Goal: Task Accomplishment & Management: Manage account settings

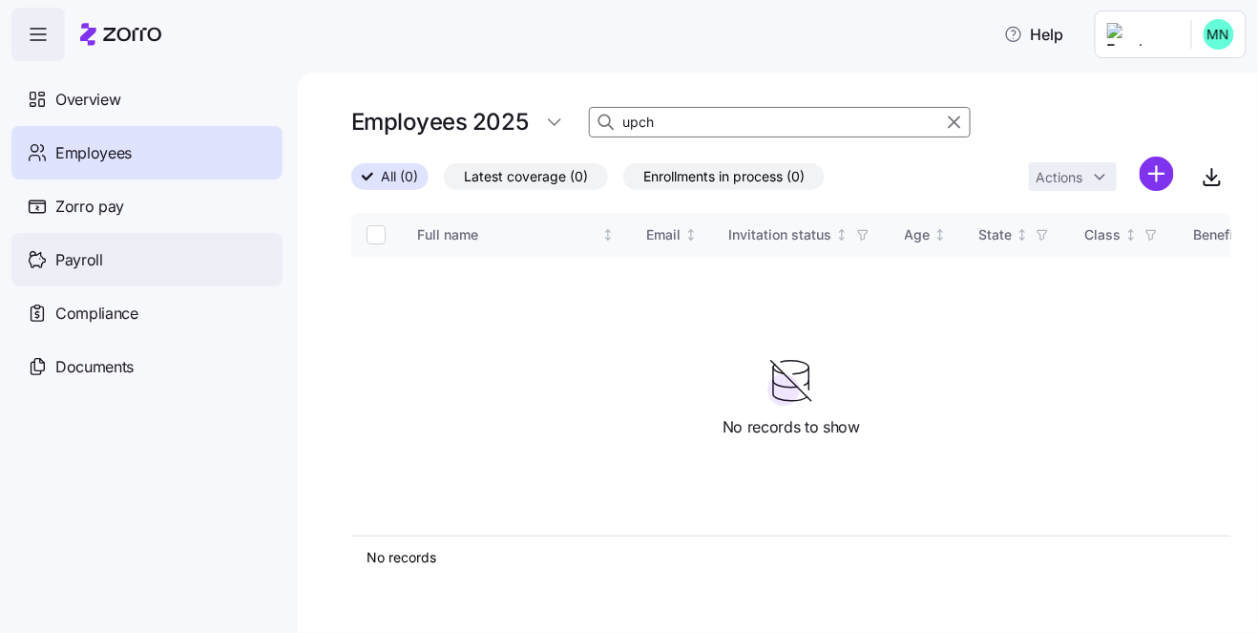
click at [67, 257] on span "Payroll" at bounding box center [79, 260] width 48 height 24
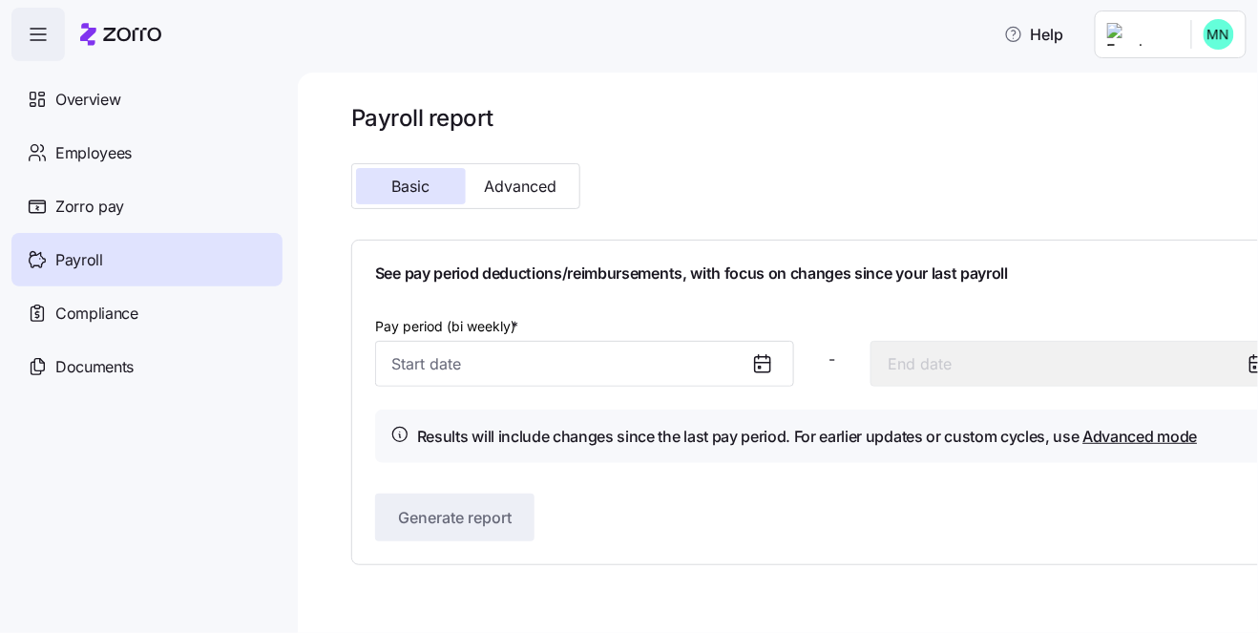
click at [766, 366] on icon at bounding box center [762, 363] width 23 height 23
click at [763, 358] on icon at bounding box center [762, 363] width 23 height 23
click at [624, 351] on input "Pay period (bi weekly) *" at bounding box center [584, 364] width 419 height 46
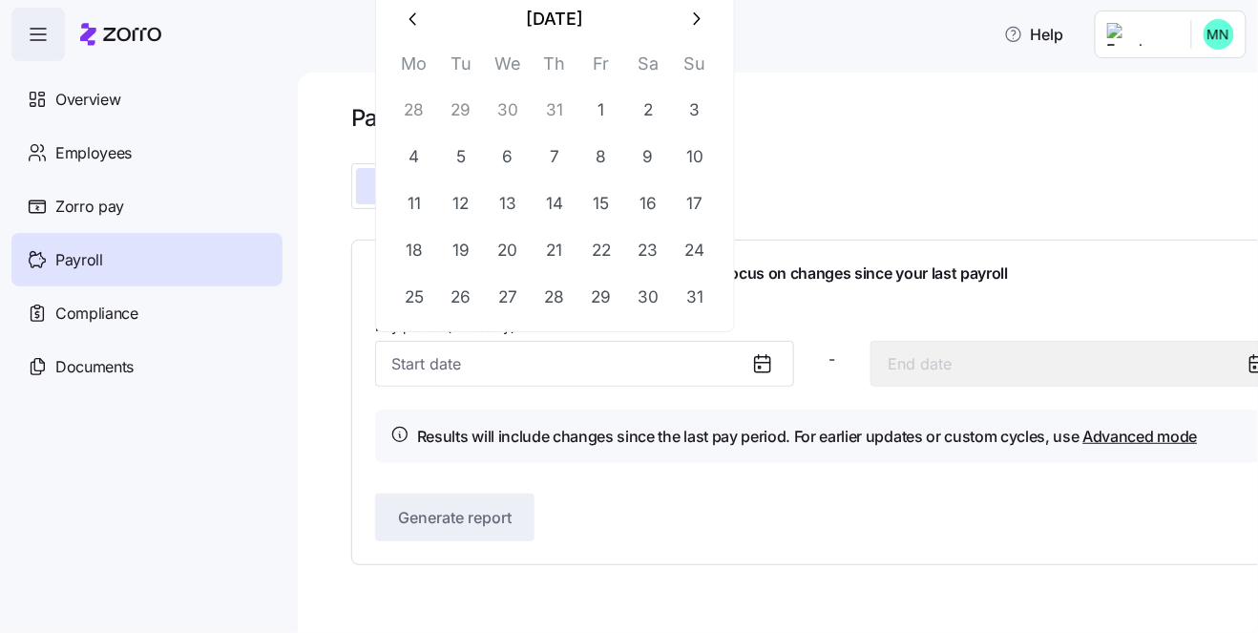
click at [691, 18] on icon "button" at bounding box center [695, 19] width 21 height 21
click at [512, 296] on button "1" at bounding box center [508, 297] width 46 height 46
type input "October 1, 2025"
type input "October 14, 2025"
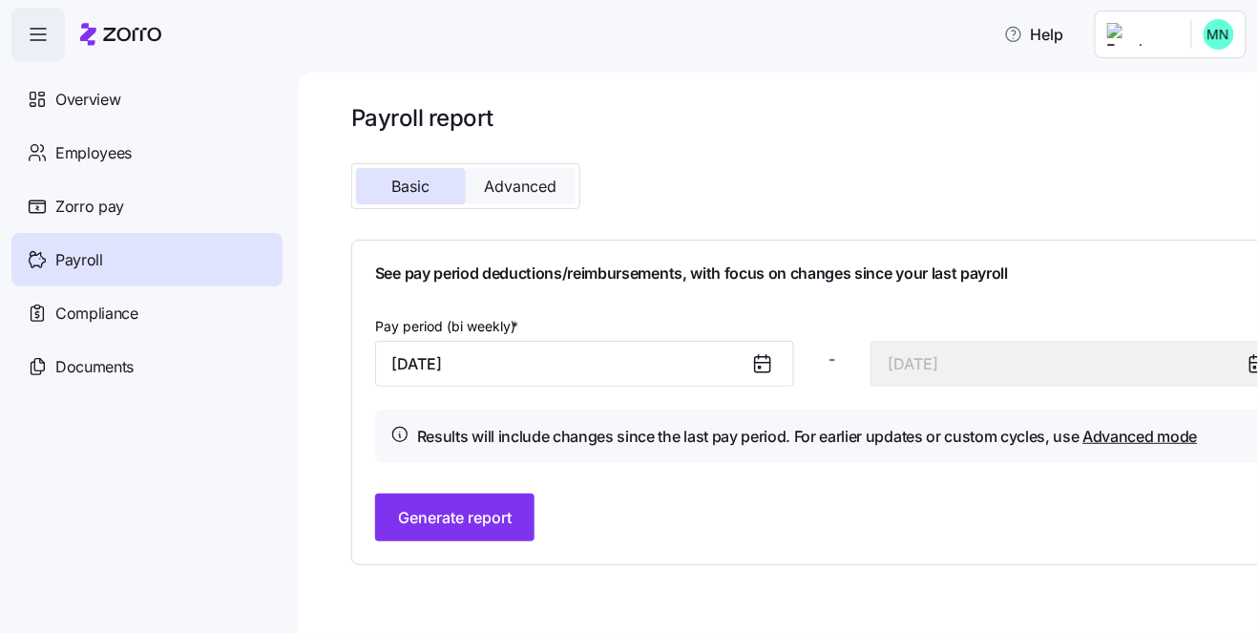
click at [517, 178] on span "Advanced" at bounding box center [521, 185] width 73 height 15
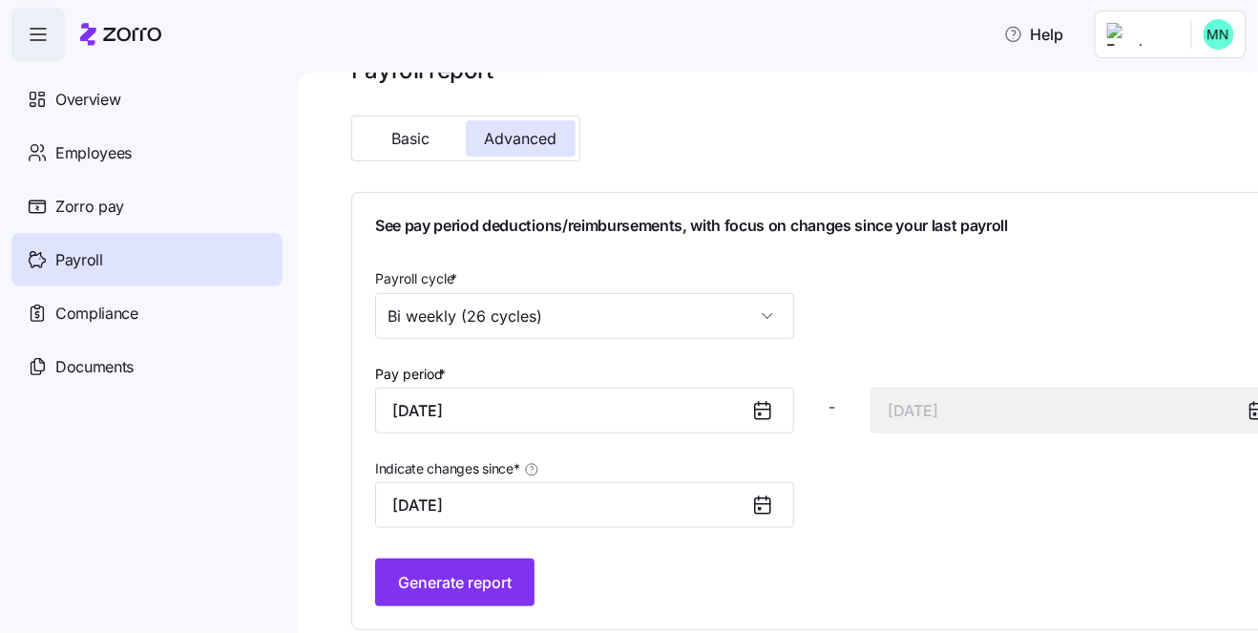
scroll to position [65, 0]
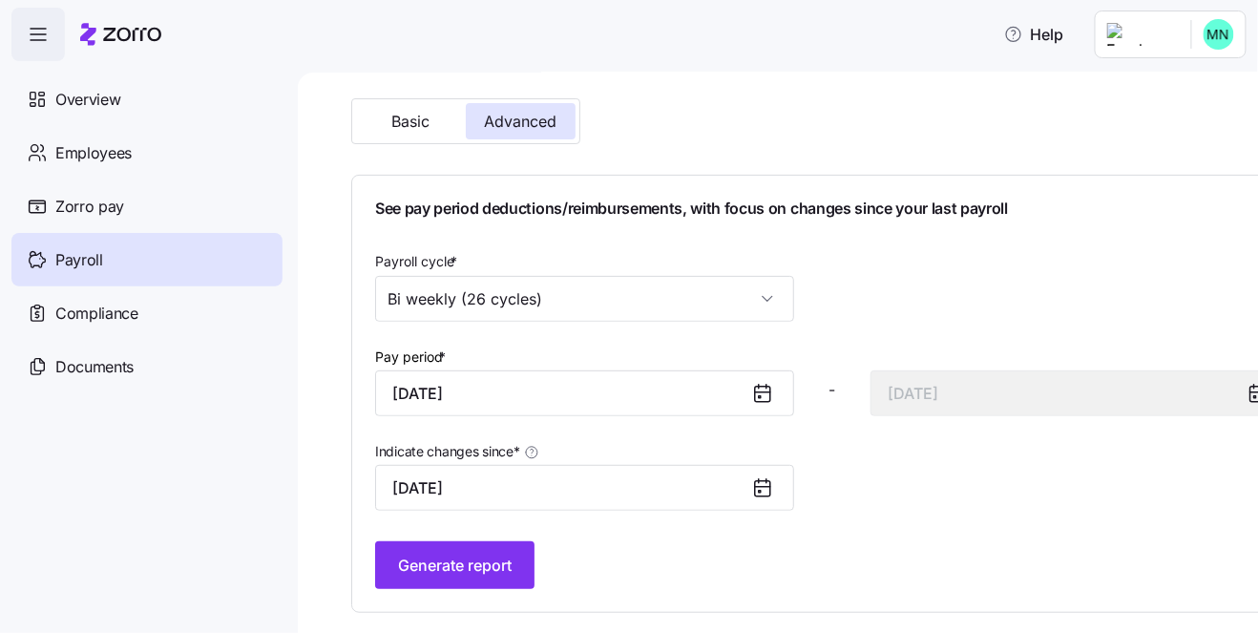
click at [763, 487] on icon at bounding box center [762, 487] width 15 height 0
click at [753, 485] on icon at bounding box center [762, 487] width 23 height 23
click at [509, 490] on input "October 1, 2025" at bounding box center [584, 488] width 419 height 46
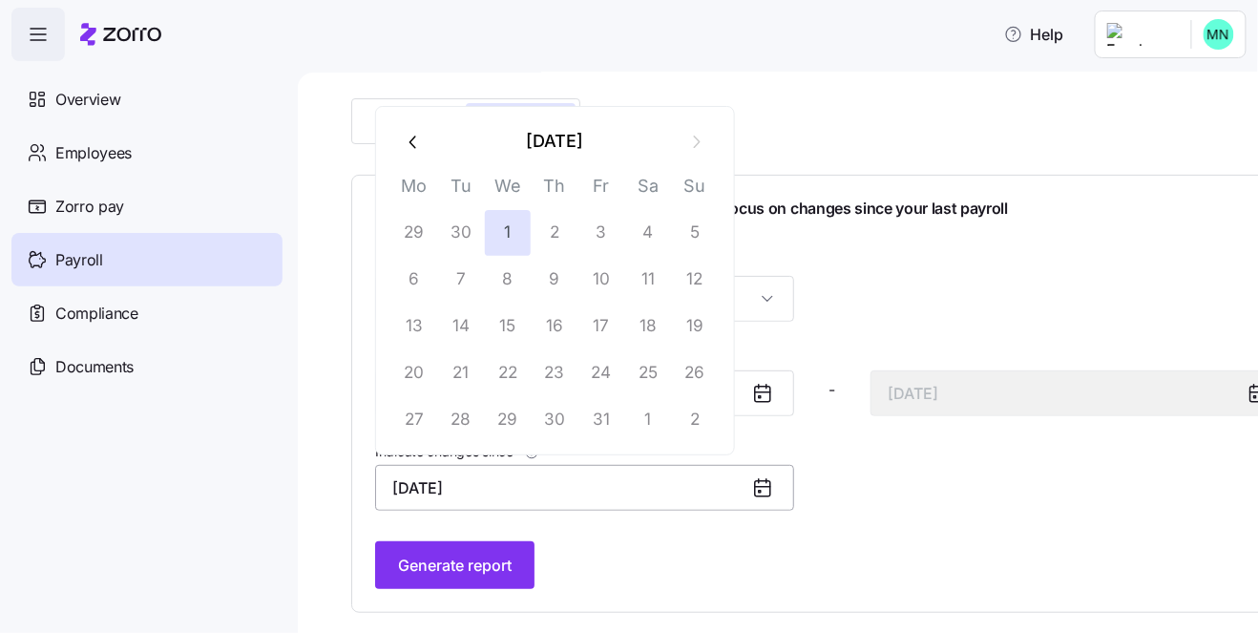
click at [464, 480] on input "October 1, 2025" at bounding box center [584, 488] width 419 height 46
click at [412, 141] on icon "button" at bounding box center [414, 142] width 21 height 21
click at [419, 232] on button "1" at bounding box center [414, 233] width 46 height 46
type input "[DATE]"
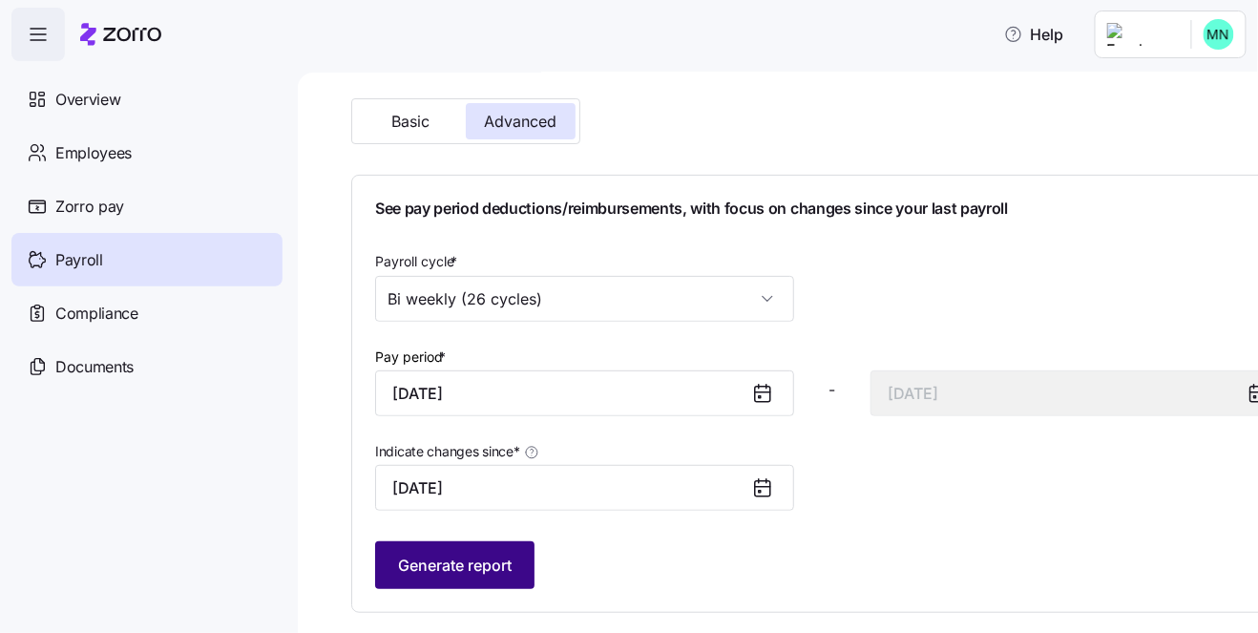
click at [473, 555] on span "Generate report" at bounding box center [455, 565] width 114 height 23
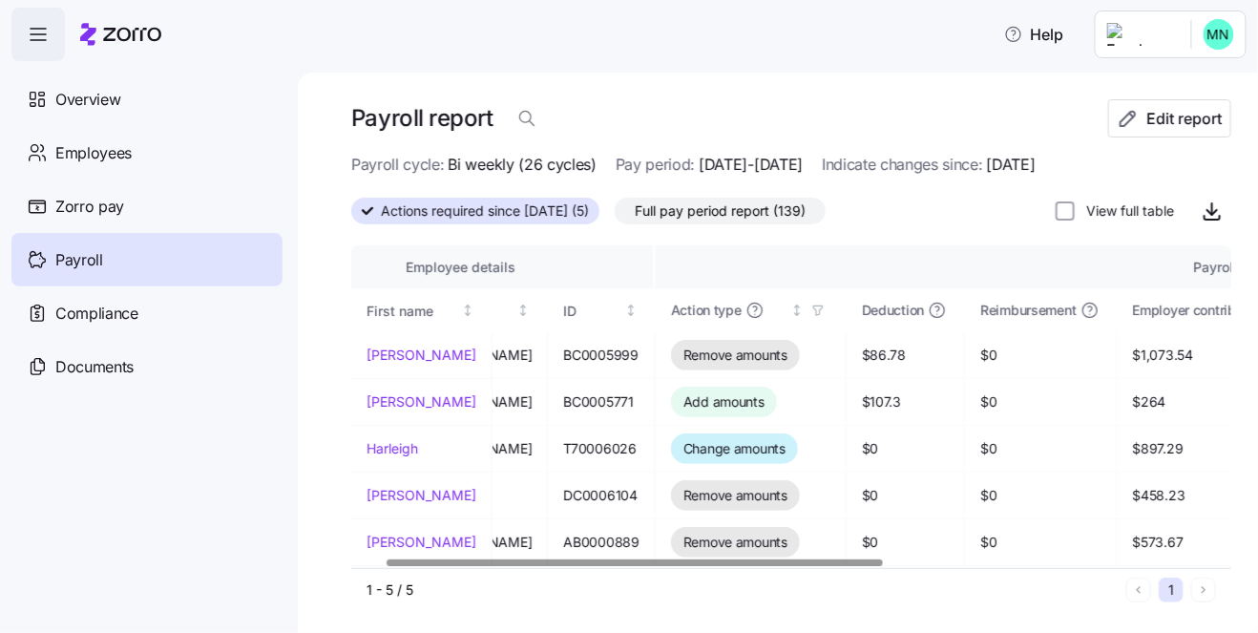
scroll to position [0, 0]
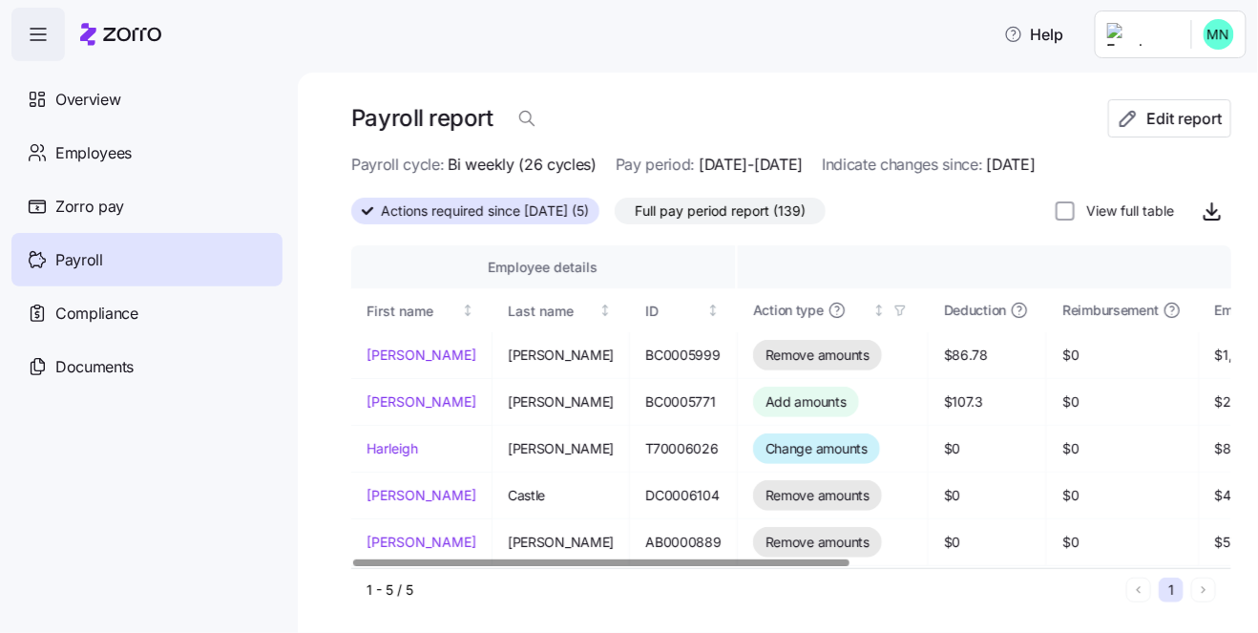
click at [358, 559] on div at bounding box center [601, 562] width 496 height 7
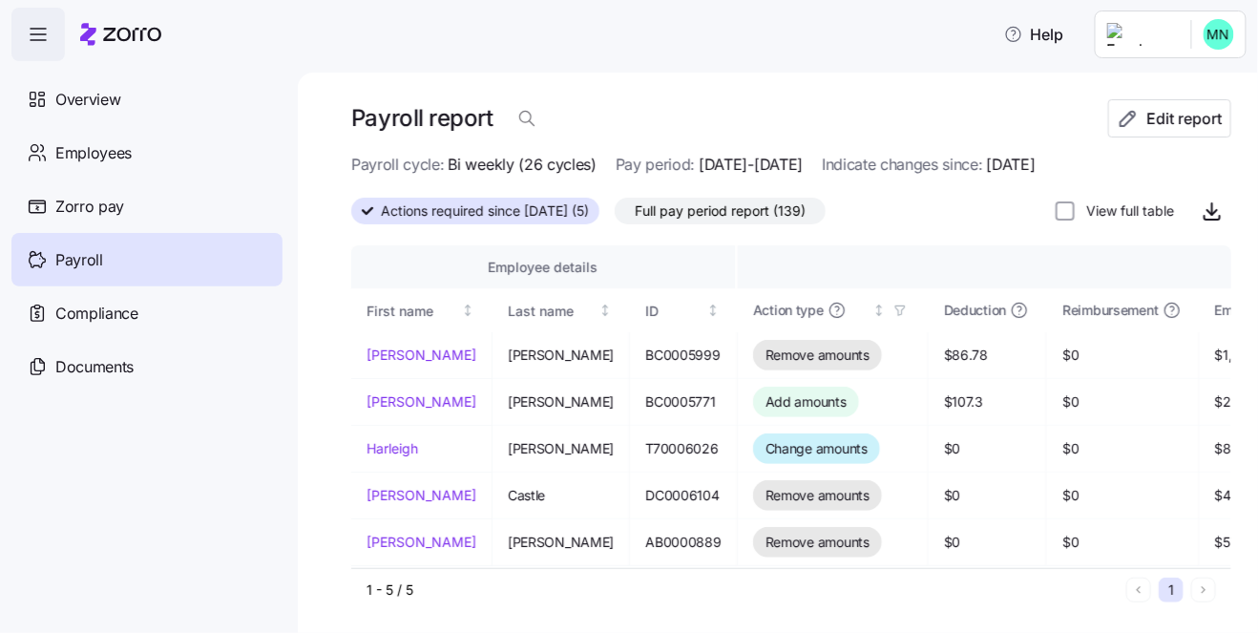
click at [485, 213] on span "Actions required since 09/01/2025 (5)" at bounding box center [485, 211] width 208 height 25
click at [351, 217] on input "Actions required since 09/01/2025 (5)" at bounding box center [351, 217] width 0 height 0
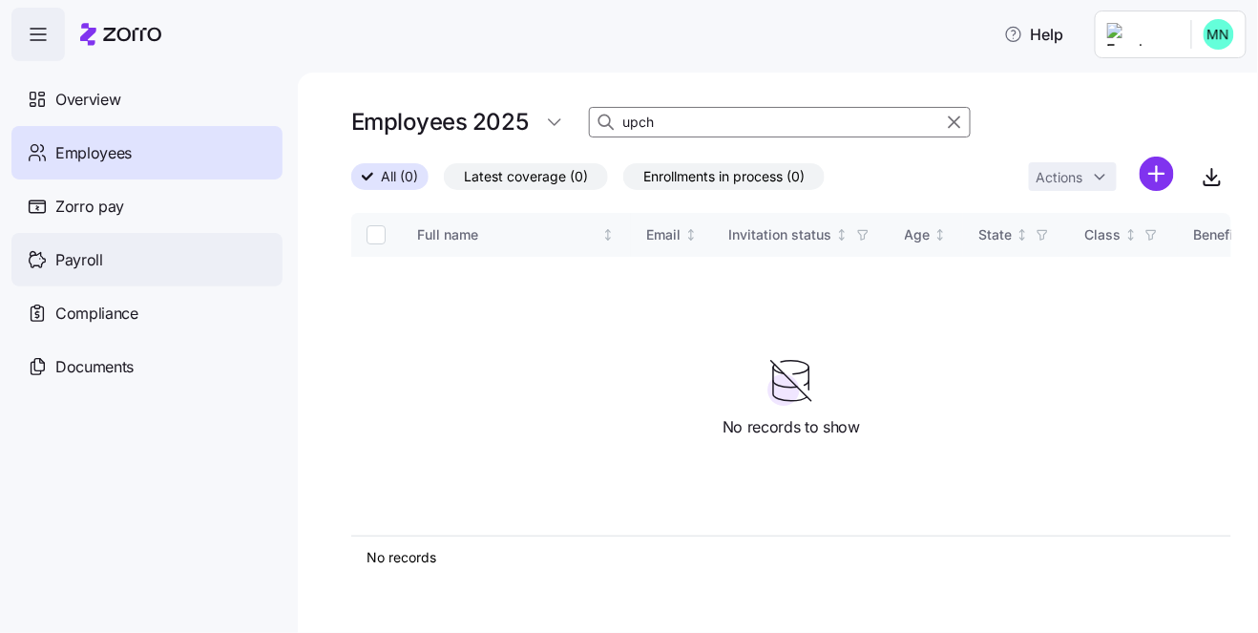
click at [96, 267] on span "Payroll" at bounding box center [79, 260] width 48 height 24
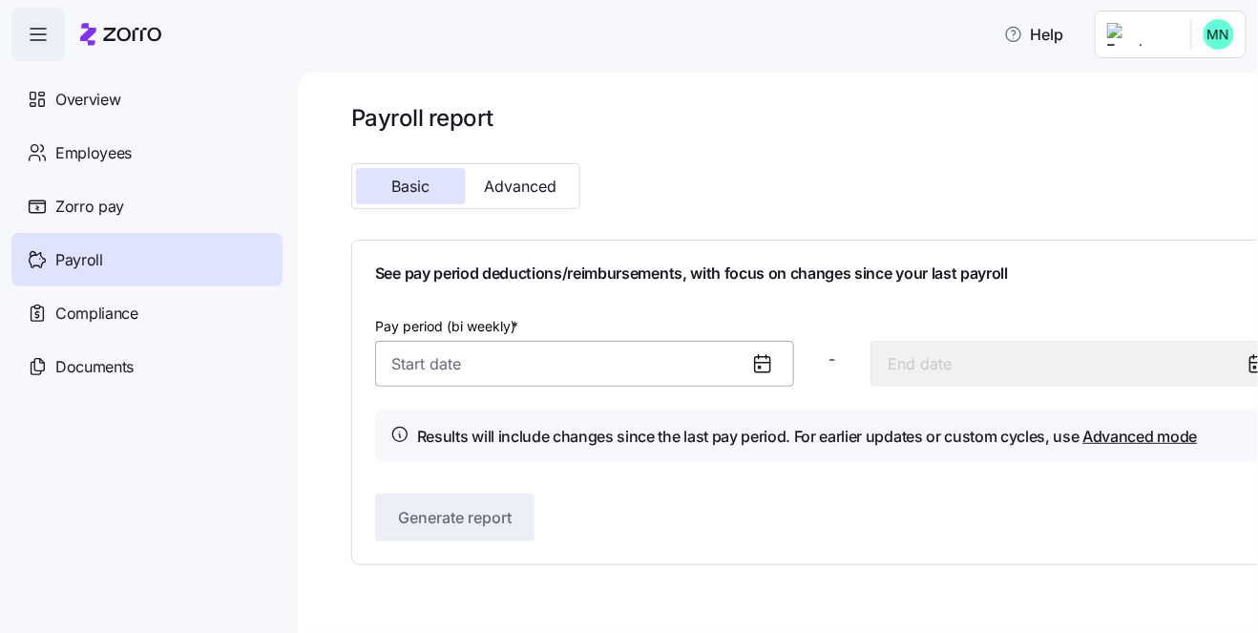
drag, startPoint x: 693, startPoint y: 360, endPoint x: 680, endPoint y: 362, distance: 12.6
click at [693, 360] on input "Pay period (bi weekly) *" at bounding box center [584, 364] width 419 height 46
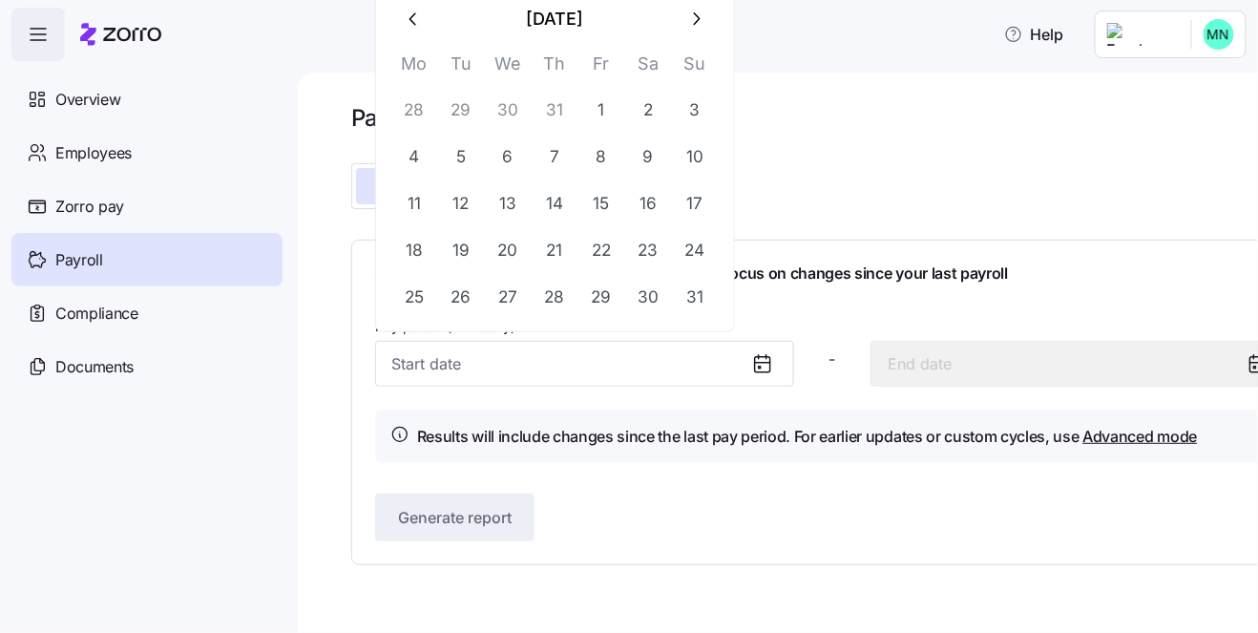
click at [695, 20] on icon "button" at bounding box center [697, 18] width 7 height 12
click at [422, 116] on button "1" at bounding box center [414, 110] width 46 height 46
type input "[DATE]"
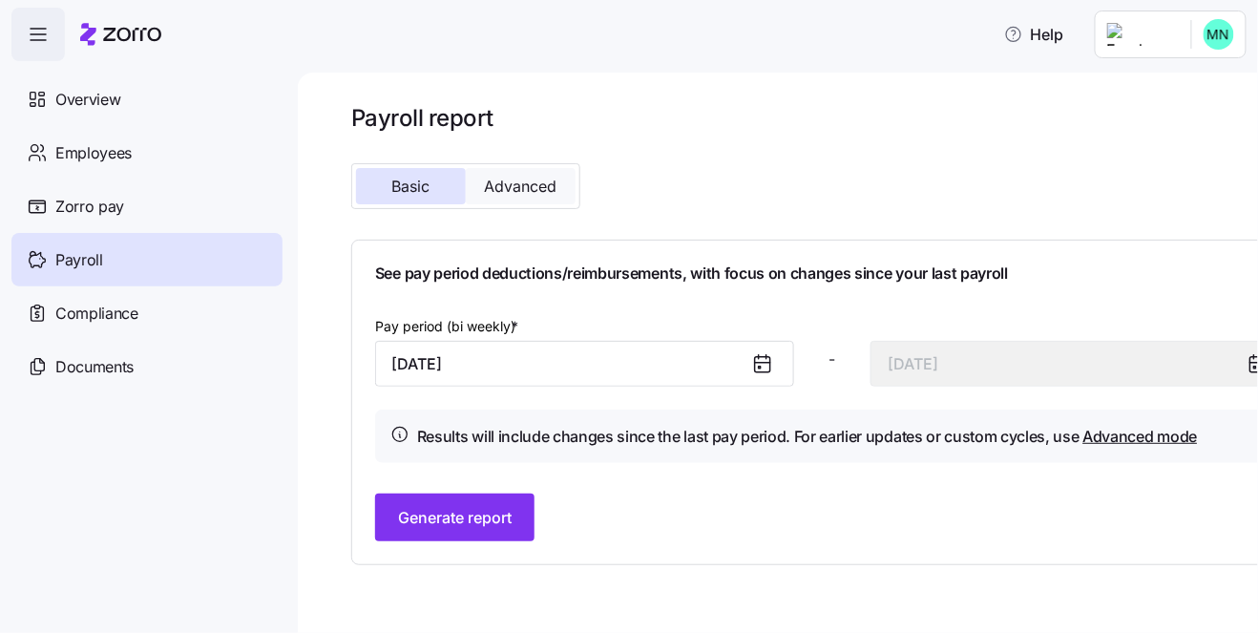
click at [546, 195] on button "Advanced" at bounding box center [521, 186] width 110 height 36
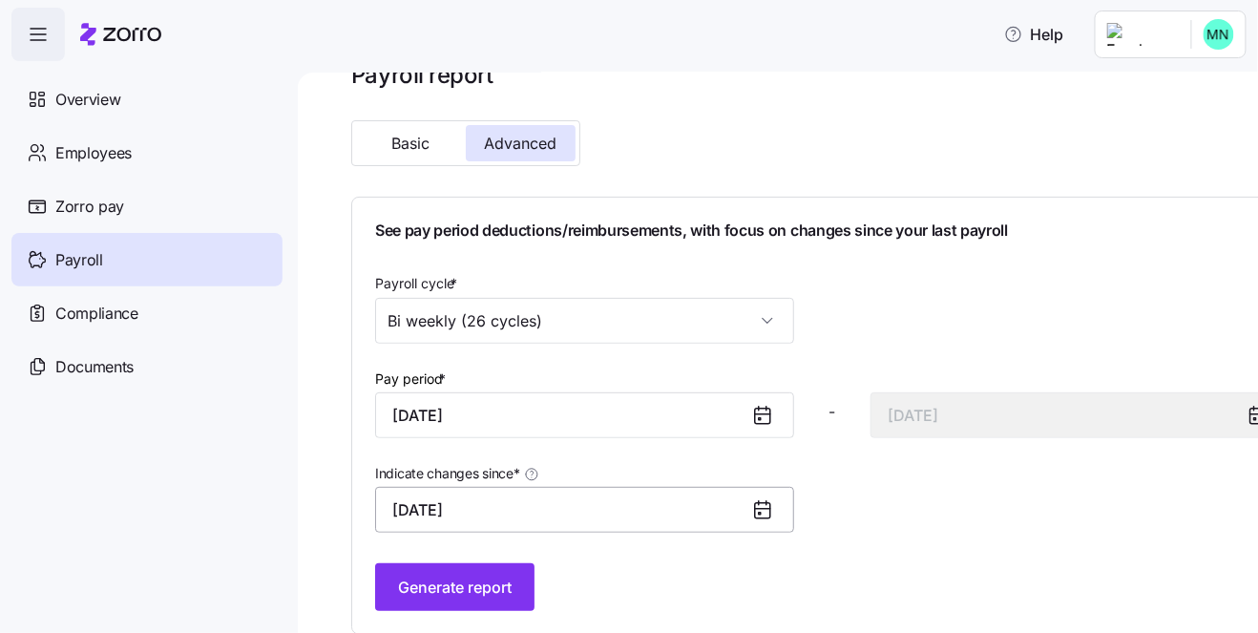
scroll to position [65, 0]
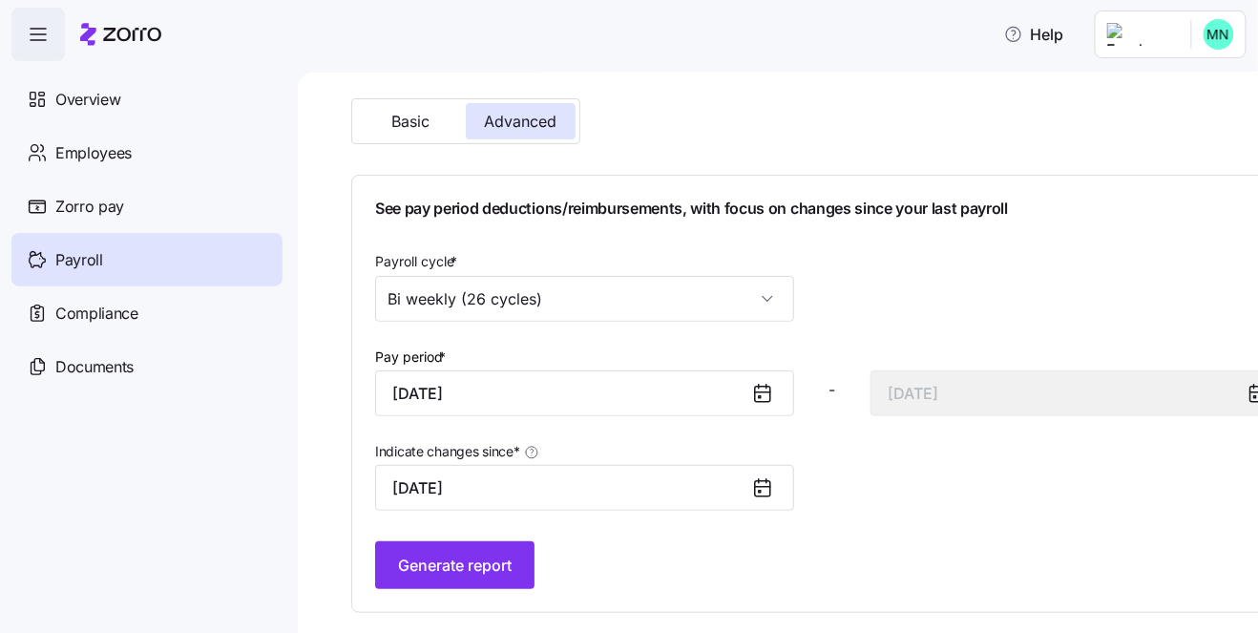
click at [763, 480] on icon at bounding box center [762, 487] width 23 height 23
click at [767, 487] on icon at bounding box center [762, 487] width 15 height 0
click at [592, 486] on input "[DATE]" at bounding box center [584, 488] width 419 height 46
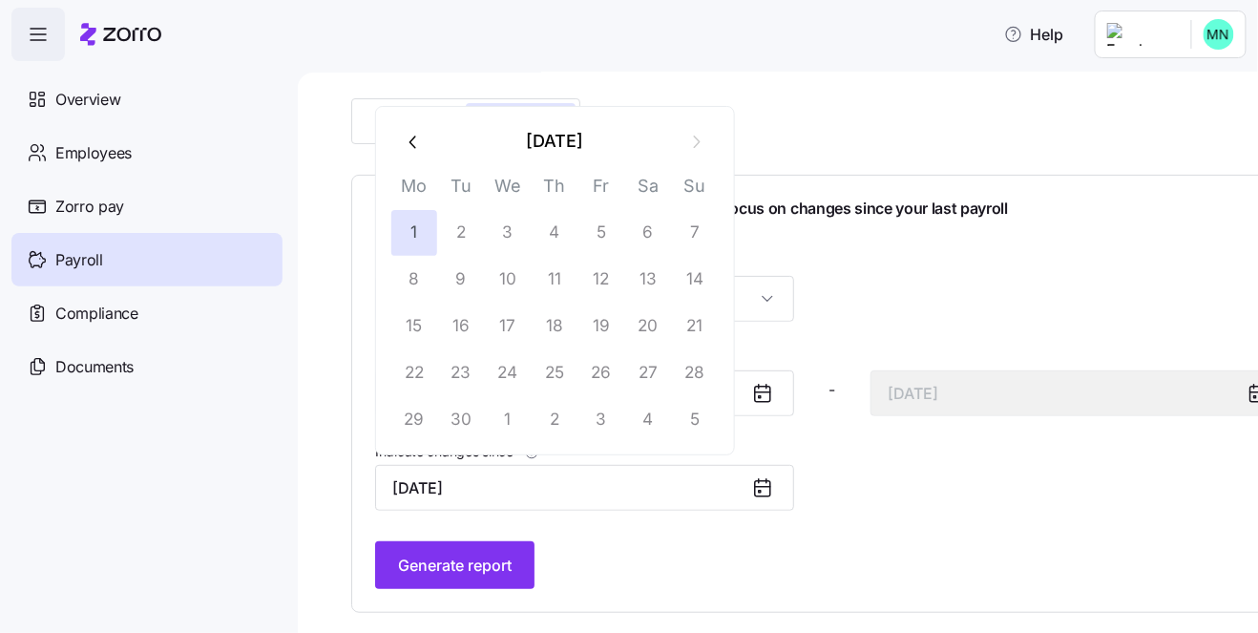
click at [410, 145] on icon "button" at bounding box center [414, 142] width 21 height 21
click at [599, 233] on button "1" at bounding box center [601, 233] width 46 height 46
type input "[DATE]"
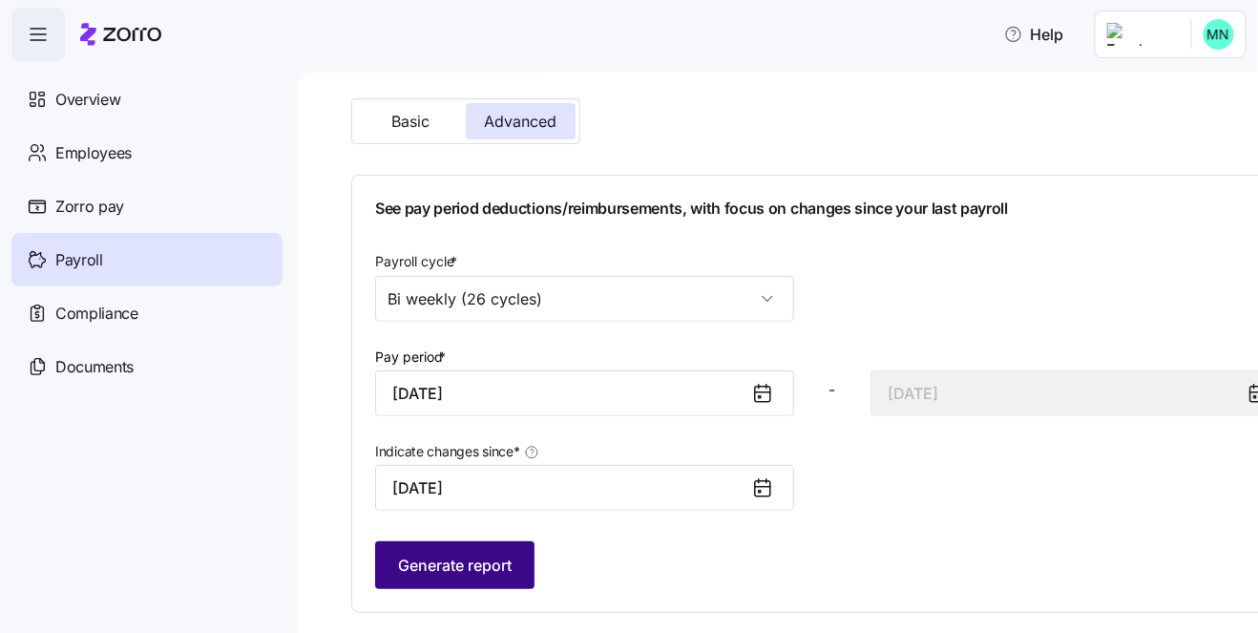
click at [488, 554] on span "Generate report" at bounding box center [455, 565] width 114 height 23
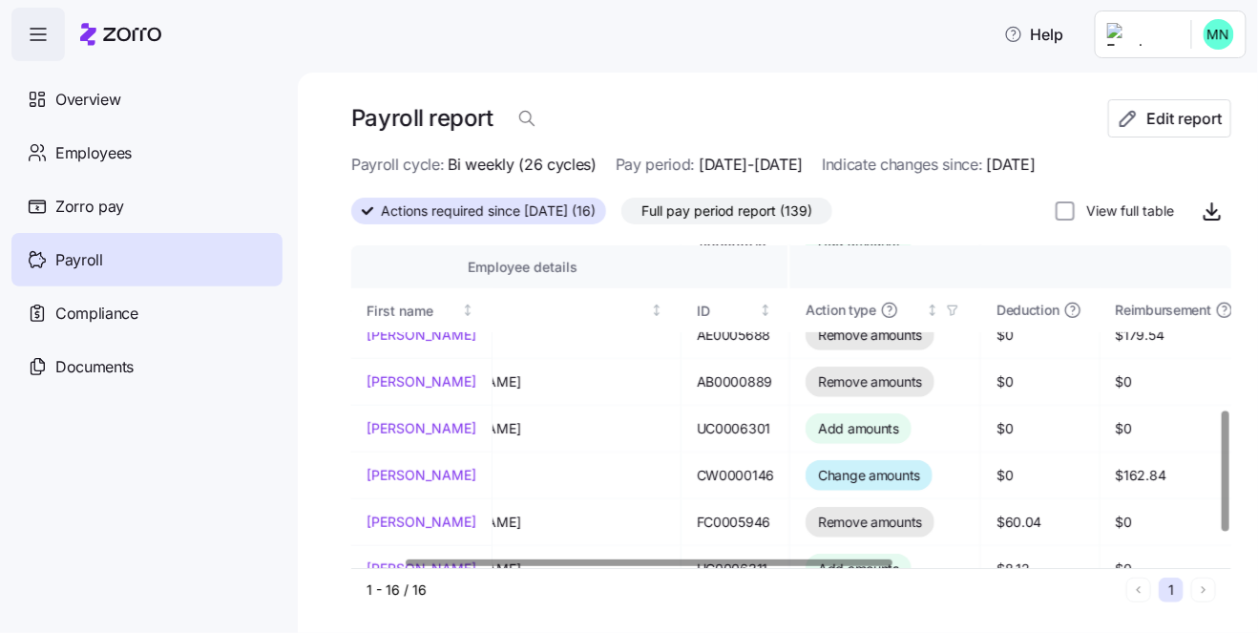
scroll to position [441, 109]
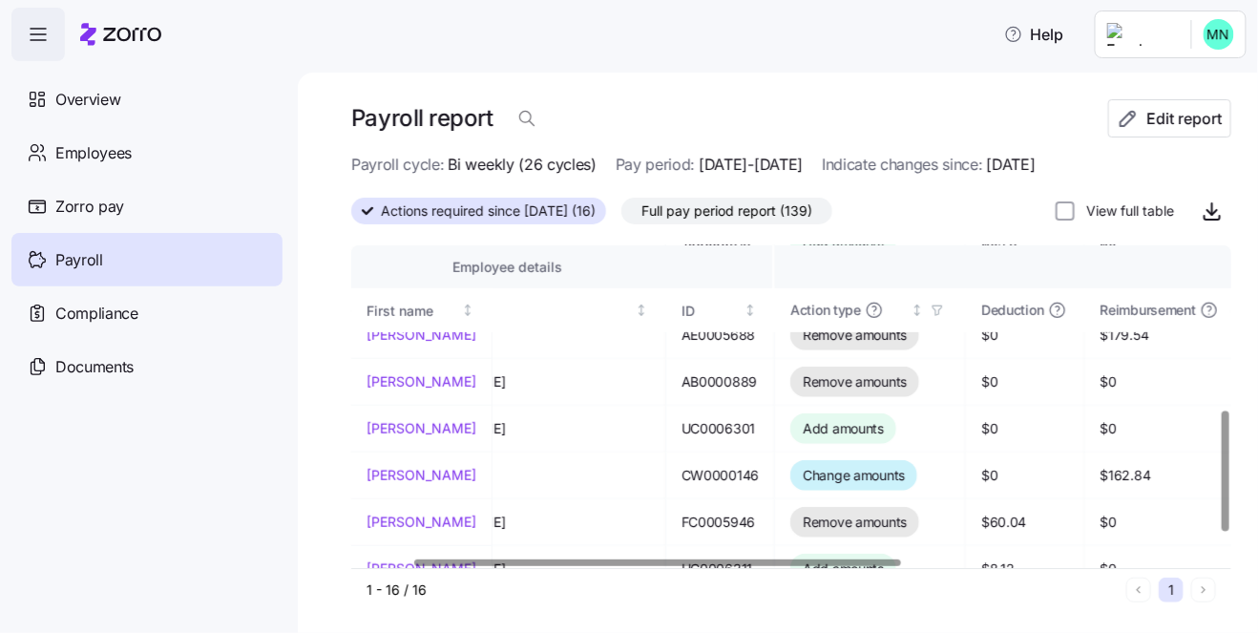
click at [742, 566] on div at bounding box center [657, 562] width 486 height 7
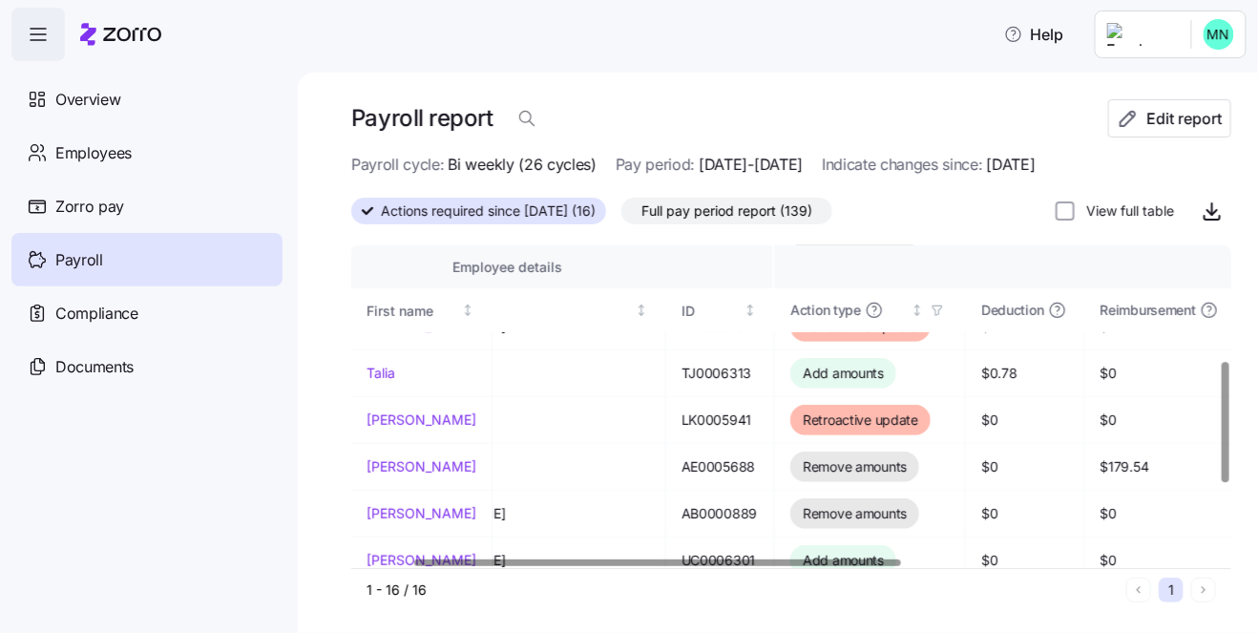
scroll to position [309, 0]
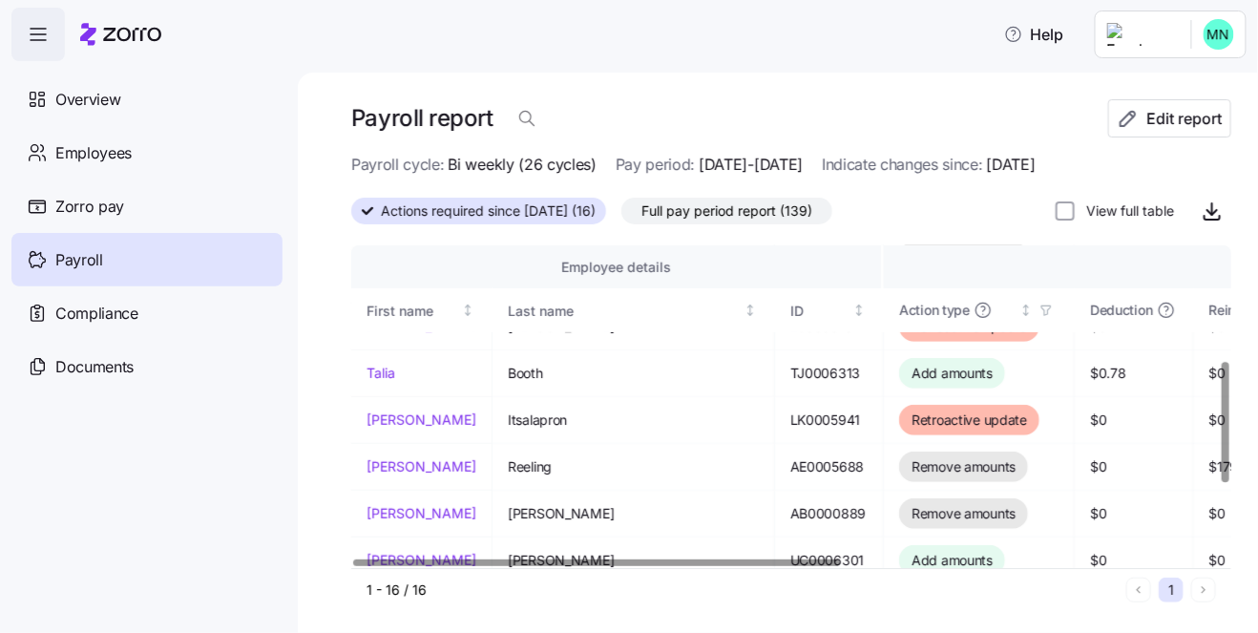
click at [469, 559] on div at bounding box center [785, 561] width 868 height 11
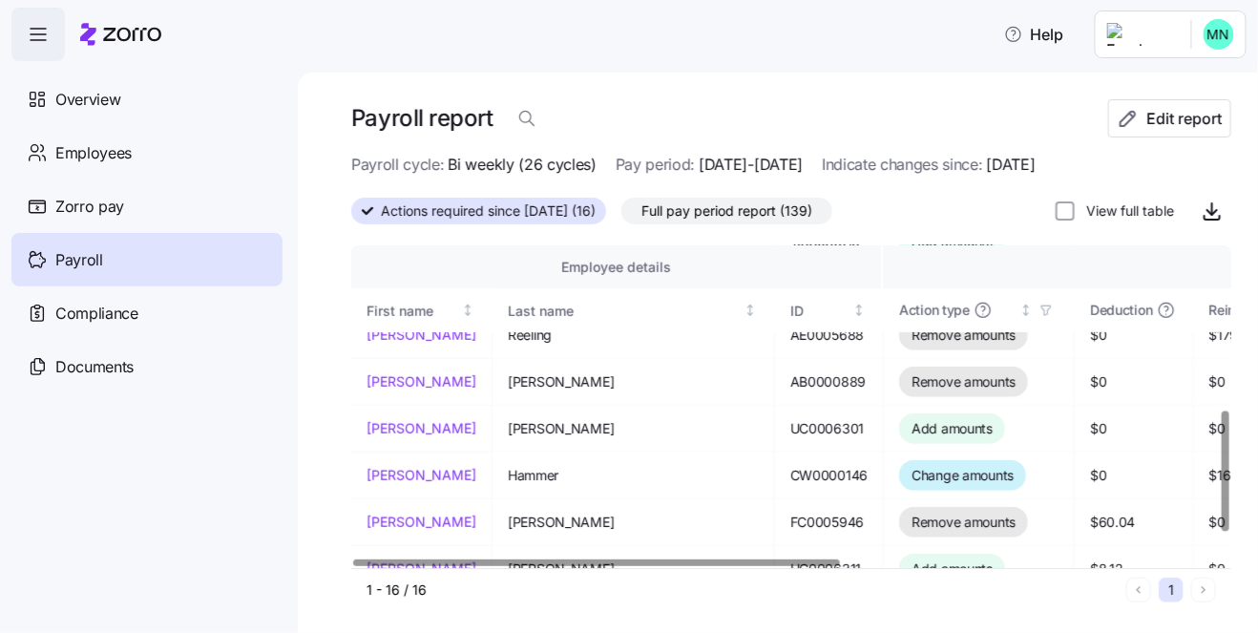
scroll to position [375, 0]
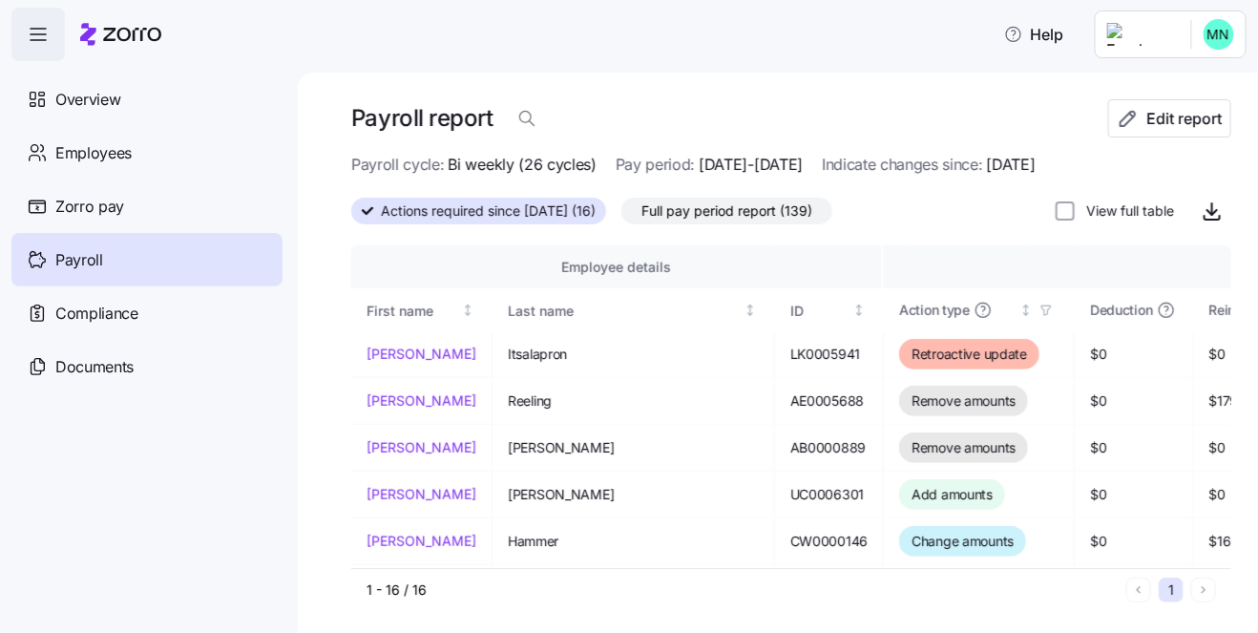
click at [790, 214] on span "Full pay period report (139)" at bounding box center [726, 211] width 171 height 25
click at [621, 216] on input "Full pay period report (139)" at bounding box center [621, 216] width 0 height 0
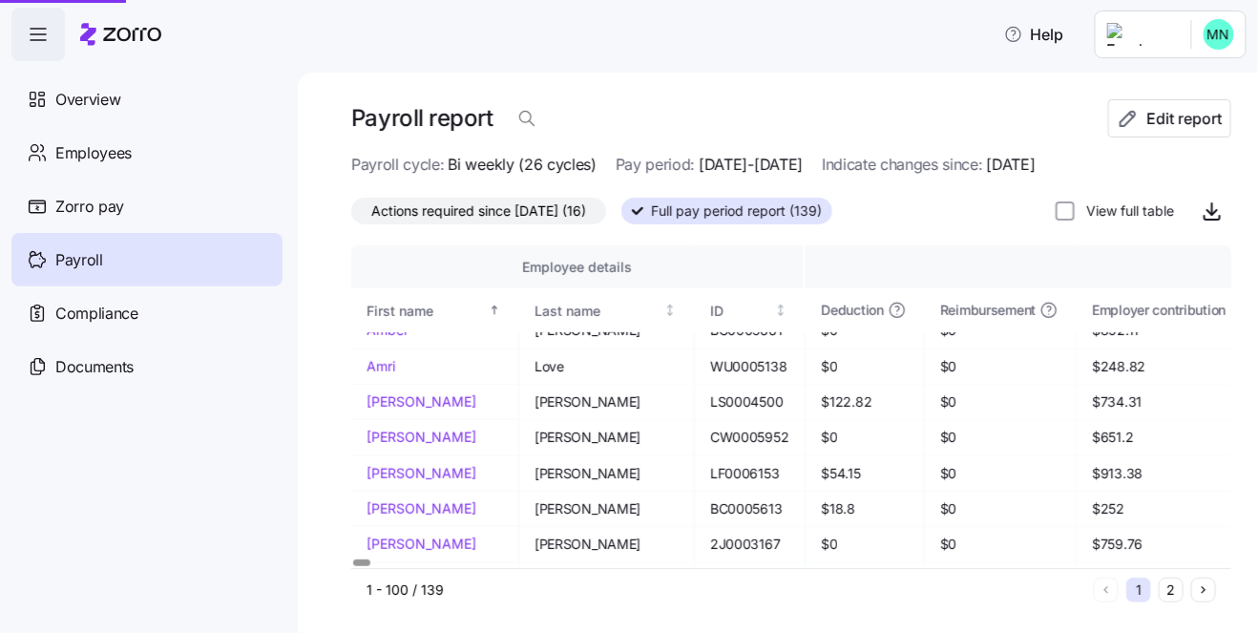
scroll to position [303, 0]
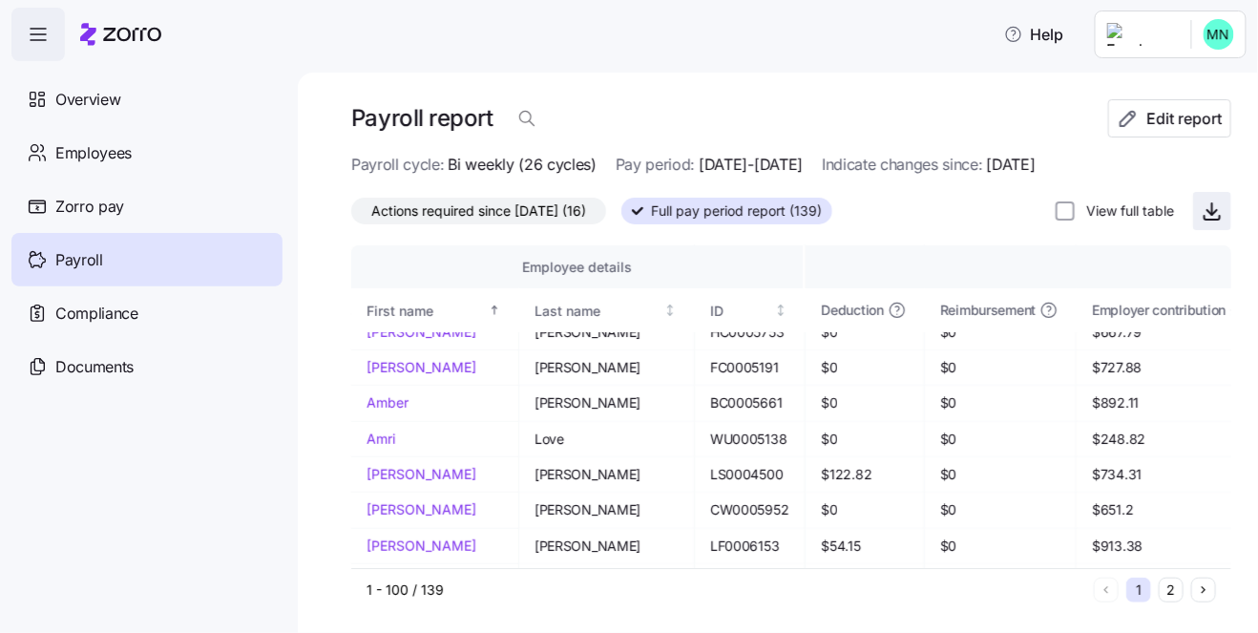
click at [1201, 214] on icon "button" at bounding box center [1212, 210] width 23 height 23
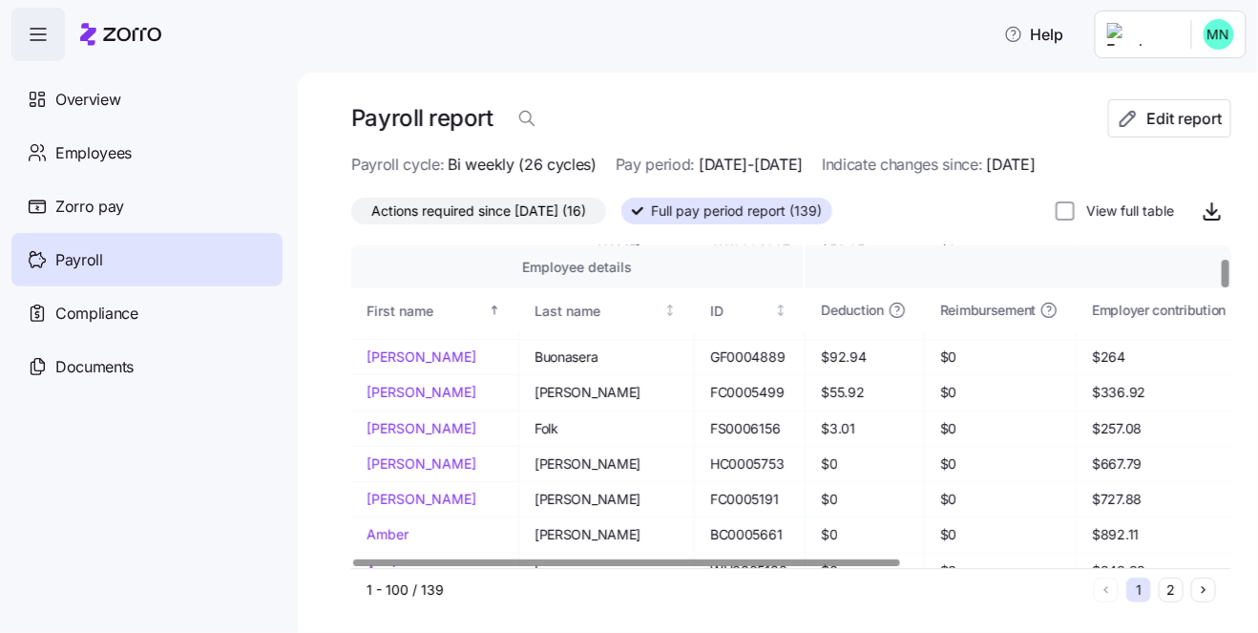
scroll to position [105, 0]
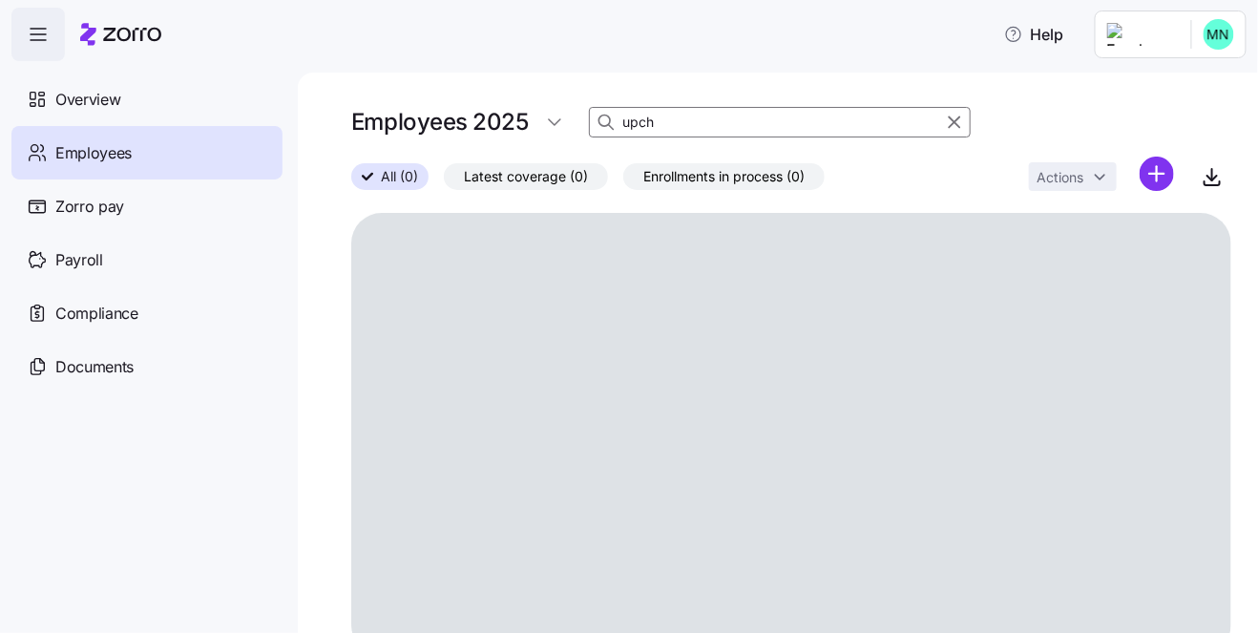
click at [695, 121] on input "upch" at bounding box center [780, 122] width 382 height 31
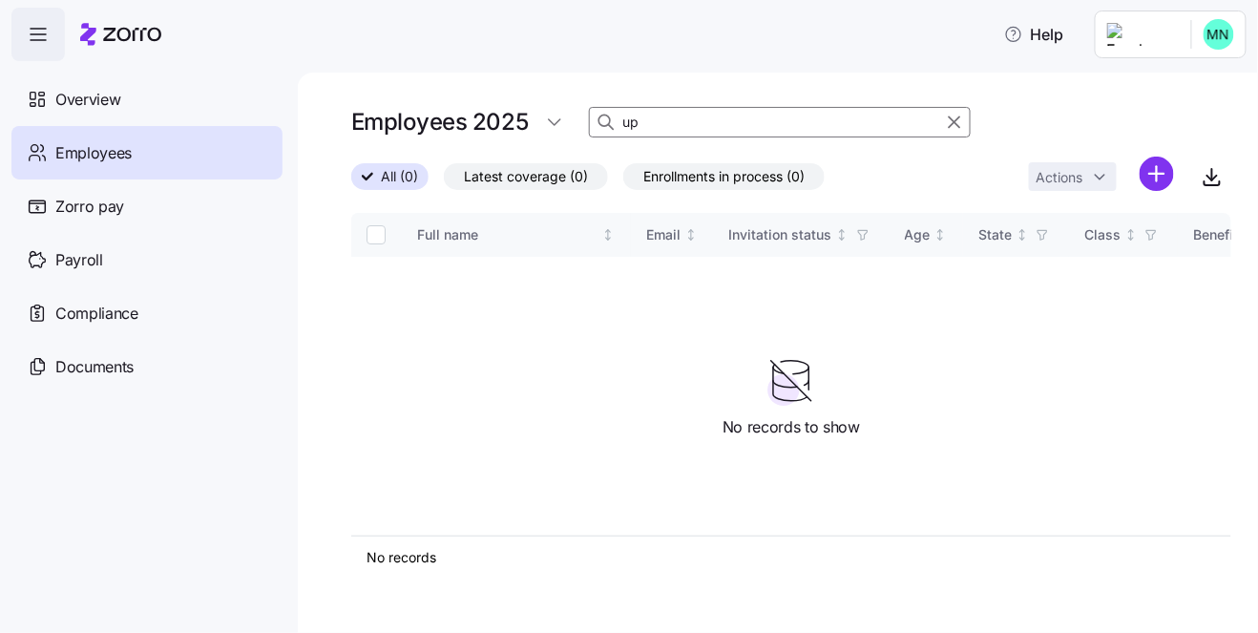
type input "u"
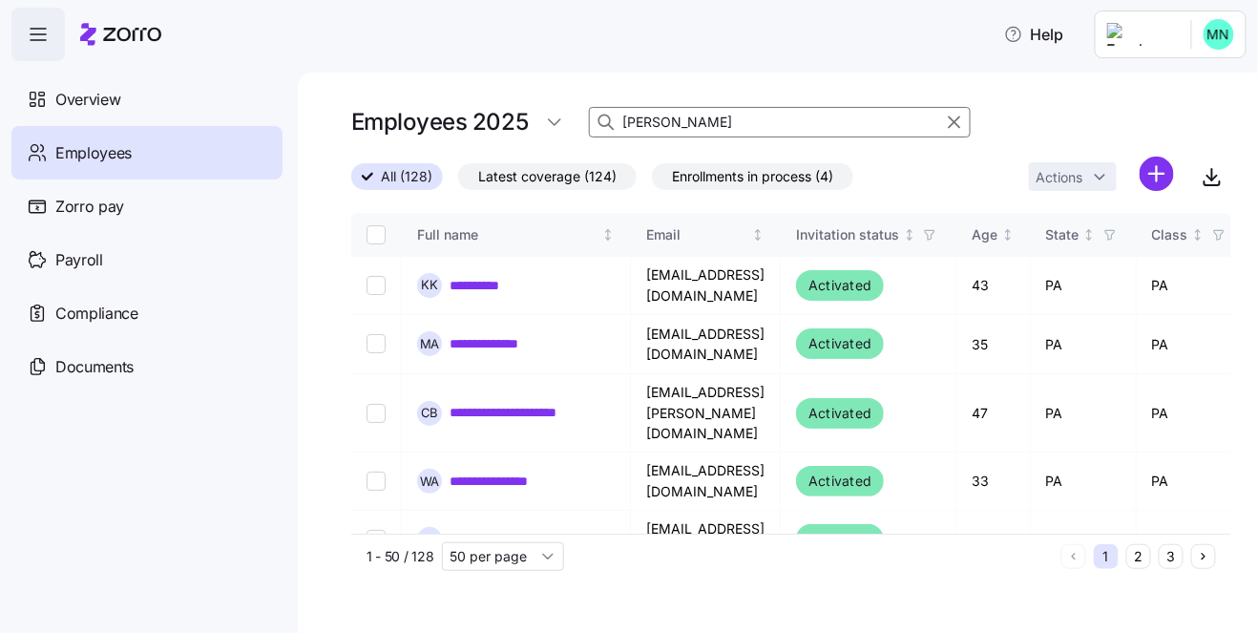
click at [108, 152] on span "Employees" at bounding box center [93, 153] width 76 height 24
click at [742, 174] on span "Enrollments in process (4)" at bounding box center [752, 176] width 161 height 25
click at [652, 181] on input "Enrollments in process (4)" at bounding box center [652, 181] width 0 height 0
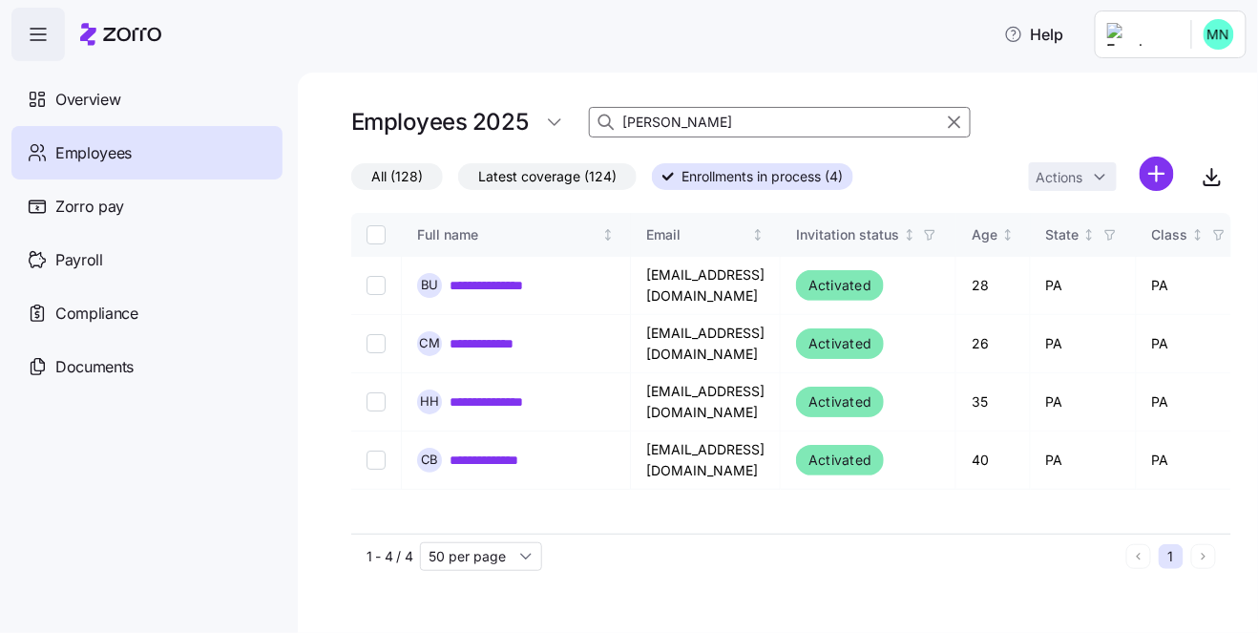
click at [389, 175] on span "All (128)" at bounding box center [397, 176] width 52 height 25
click at [351, 181] on input "All (128)" at bounding box center [351, 181] width 0 height 0
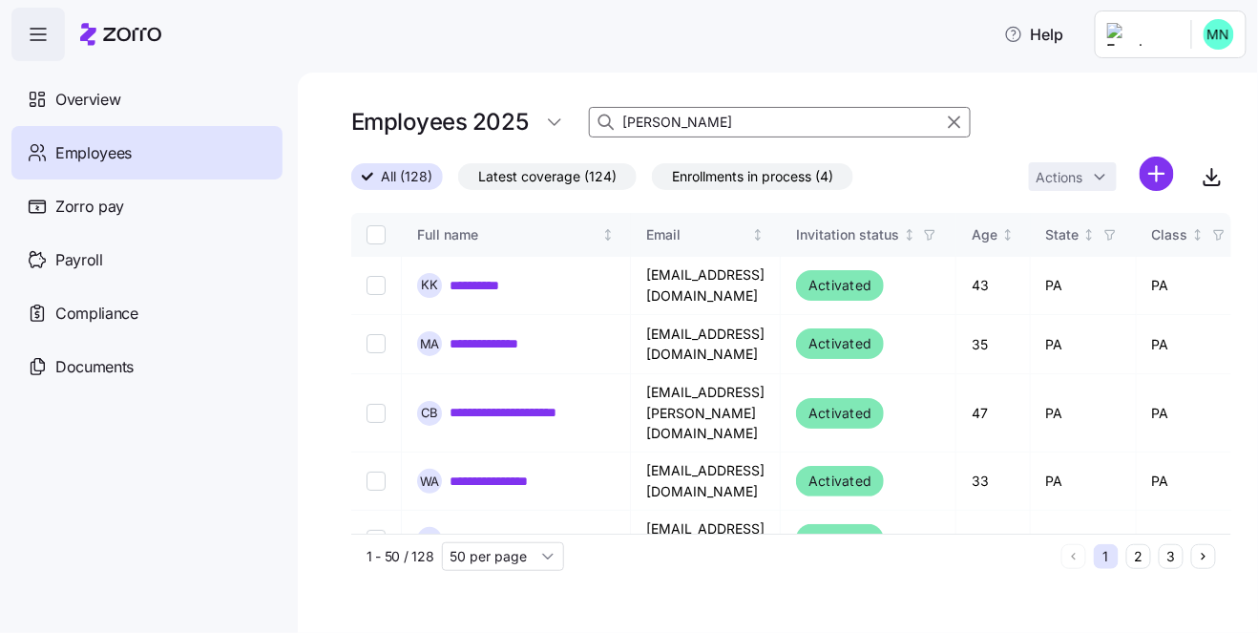
click at [655, 127] on input "[PERSON_NAME]" at bounding box center [780, 122] width 382 height 31
click at [854, 126] on input "[PERSON_NAME]" at bounding box center [780, 122] width 382 height 31
type input "r"
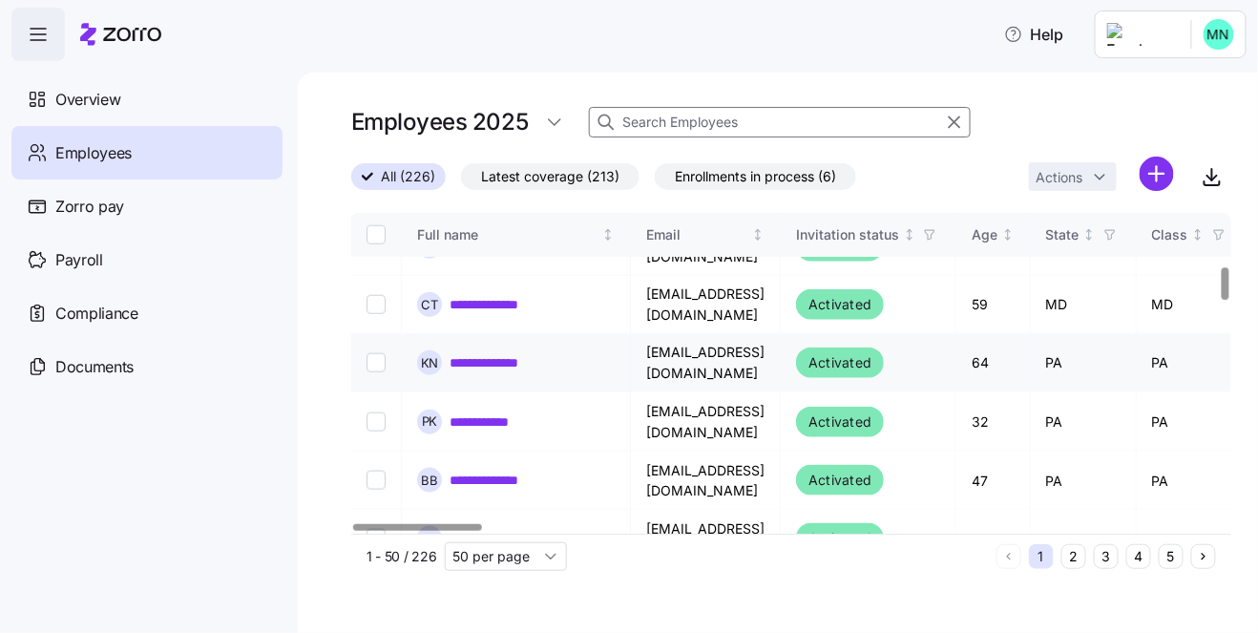
scroll to position [592, 0]
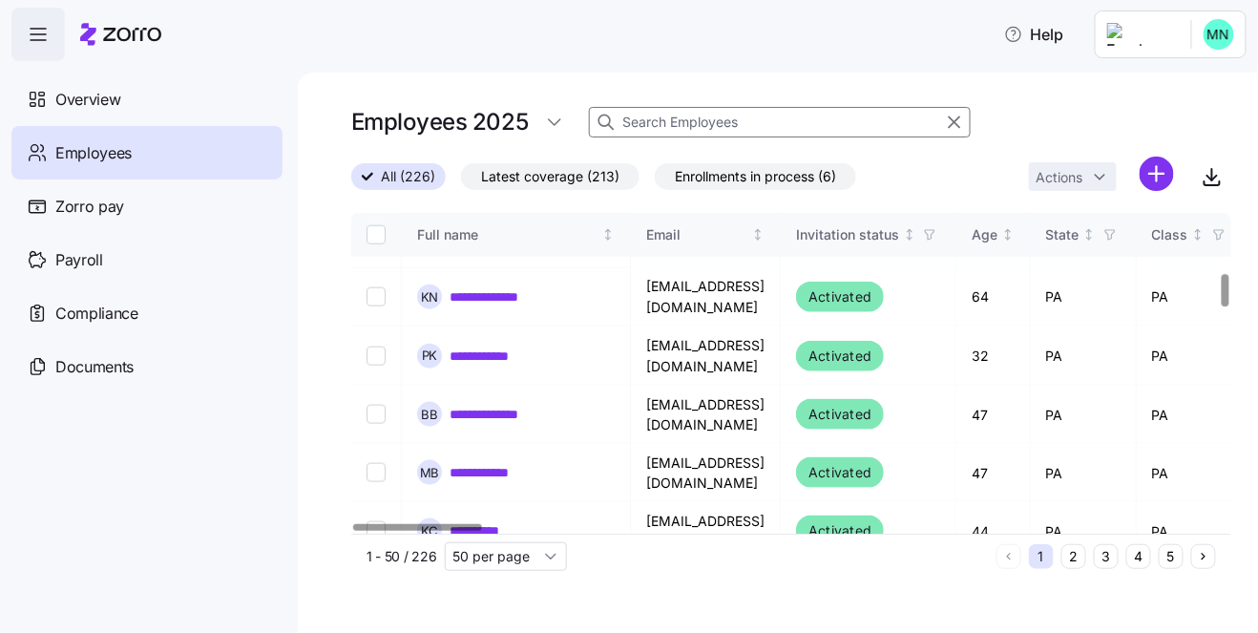
click at [657, 122] on input at bounding box center [780, 122] width 382 height 31
click at [722, 176] on span "Enrollments in process (6)" at bounding box center [755, 176] width 161 height 25
click at [655, 181] on input "Enrollments in process (6)" at bounding box center [655, 181] width 0 height 0
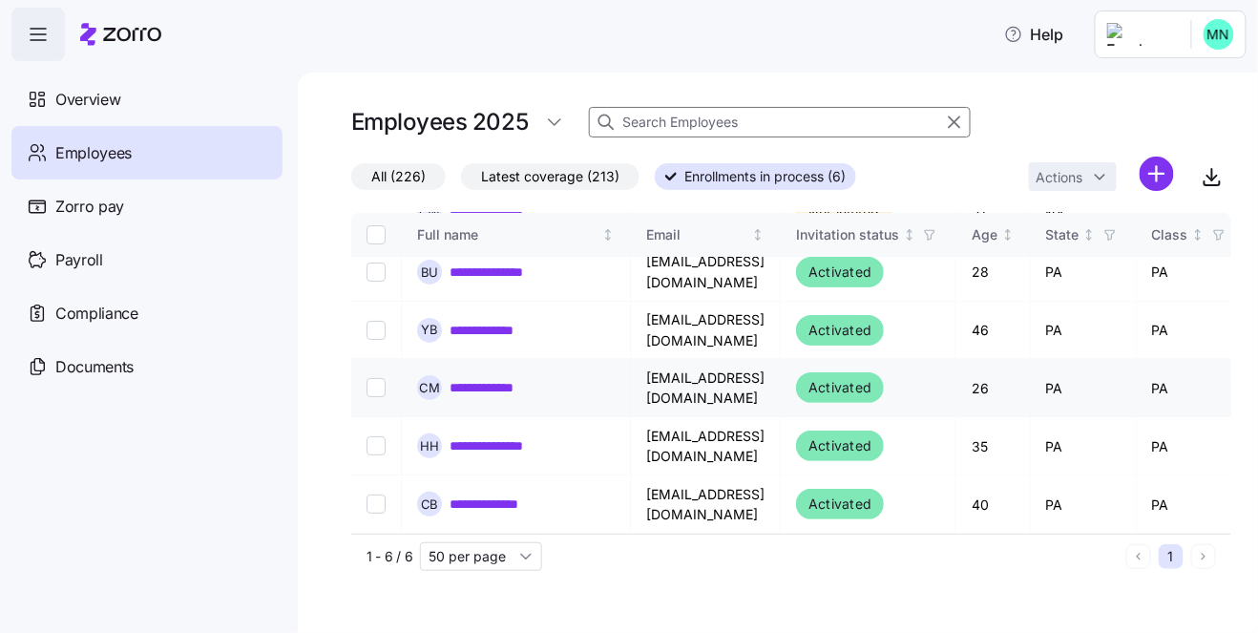
scroll to position [59, 0]
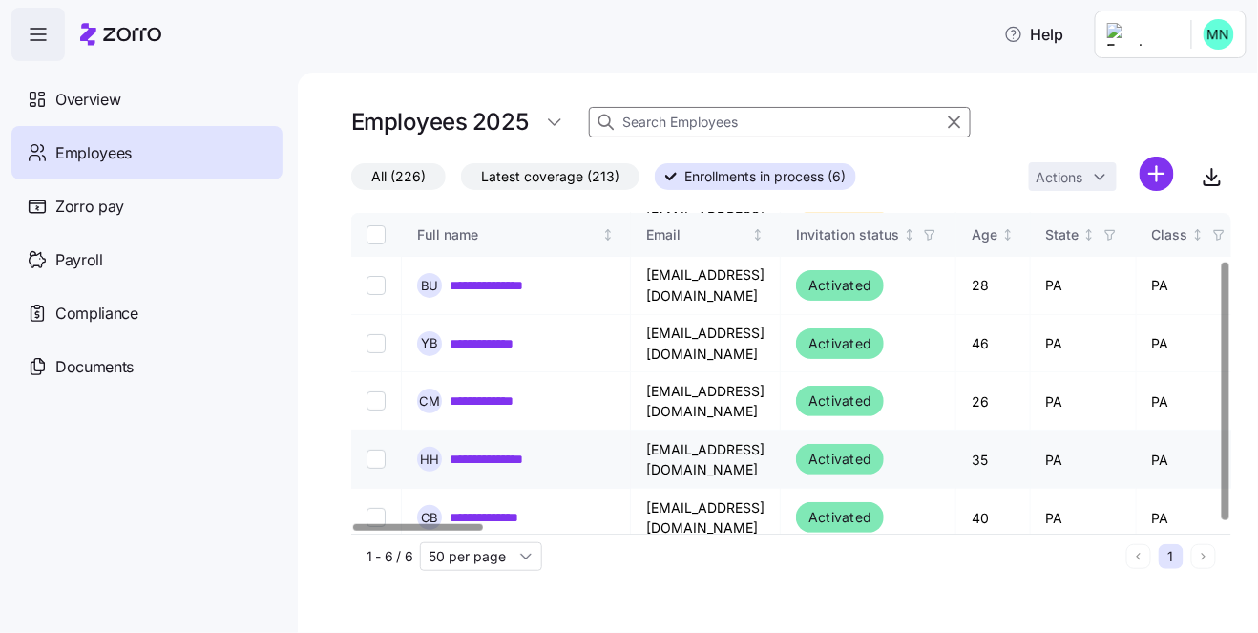
click at [507, 450] on link "**********" at bounding box center [503, 459] width 106 height 19
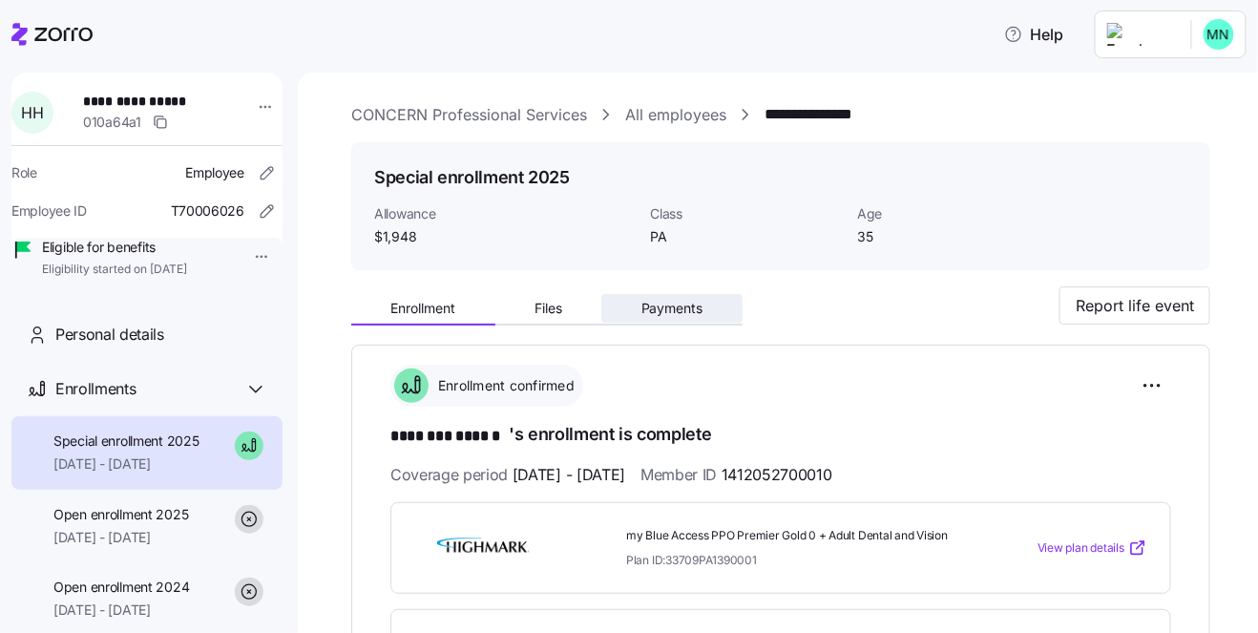
click at [666, 313] on span "Payments" at bounding box center [672, 308] width 62 height 13
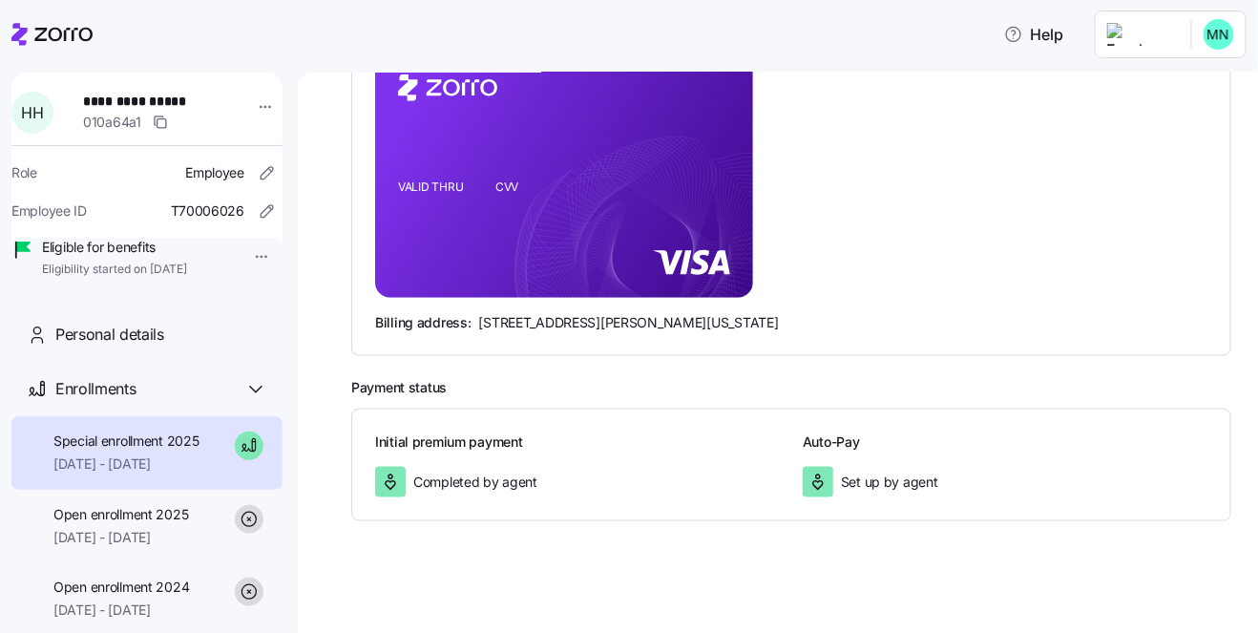
scroll to position [342, 0]
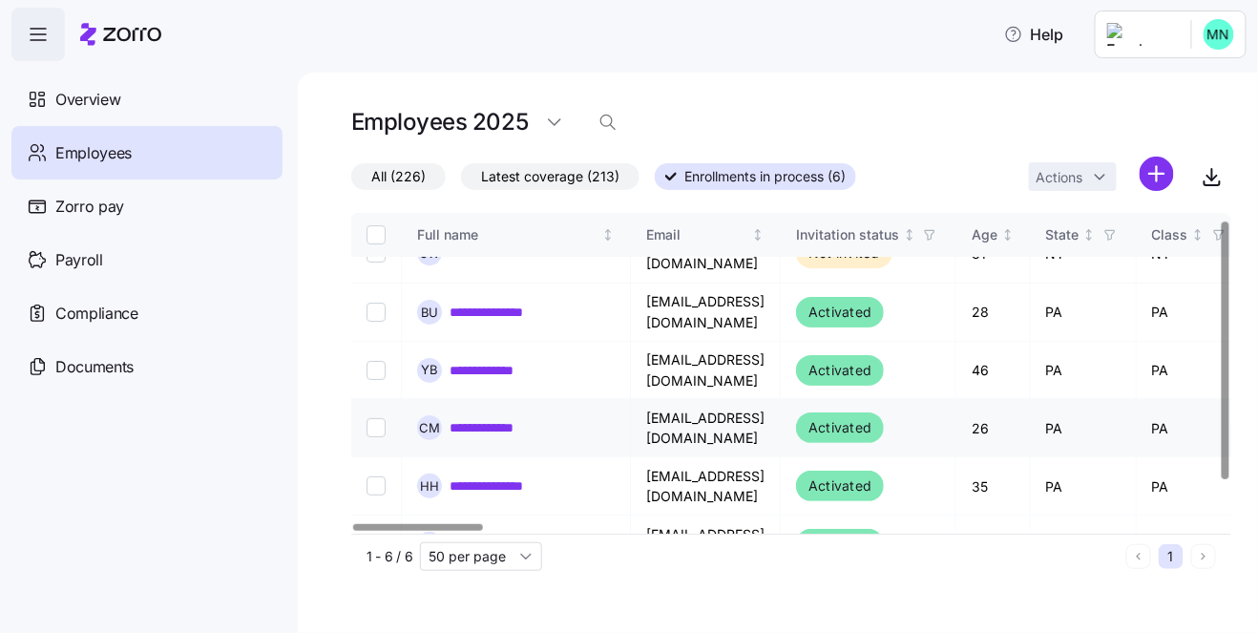
scroll to position [59, 0]
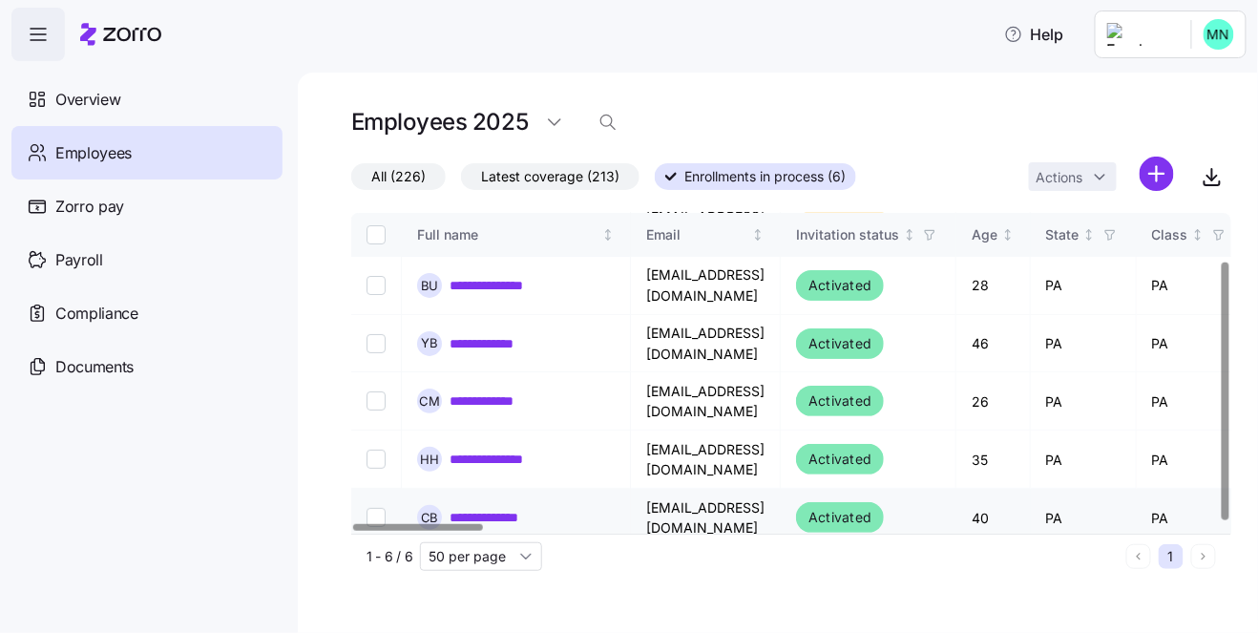
click at [470, 508] on link "**********" at bounding box center [501, 517] width 103 height 19
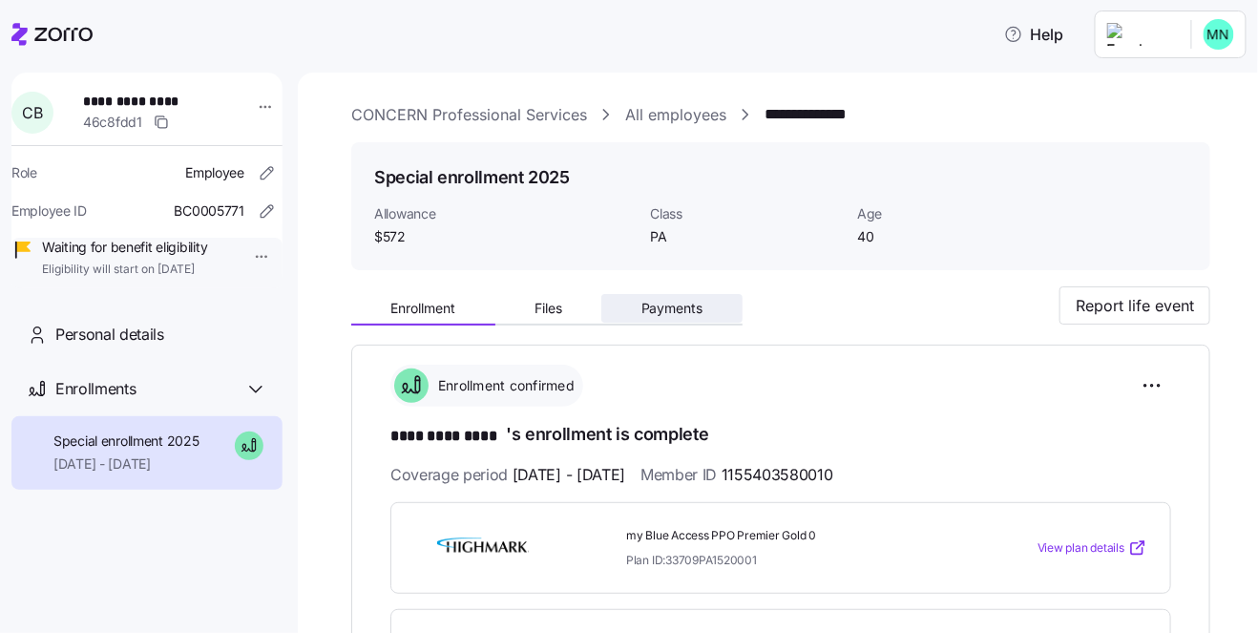
click at [682, 297] on button "Payments" at bounding box center [671, 308] width 141 height 29
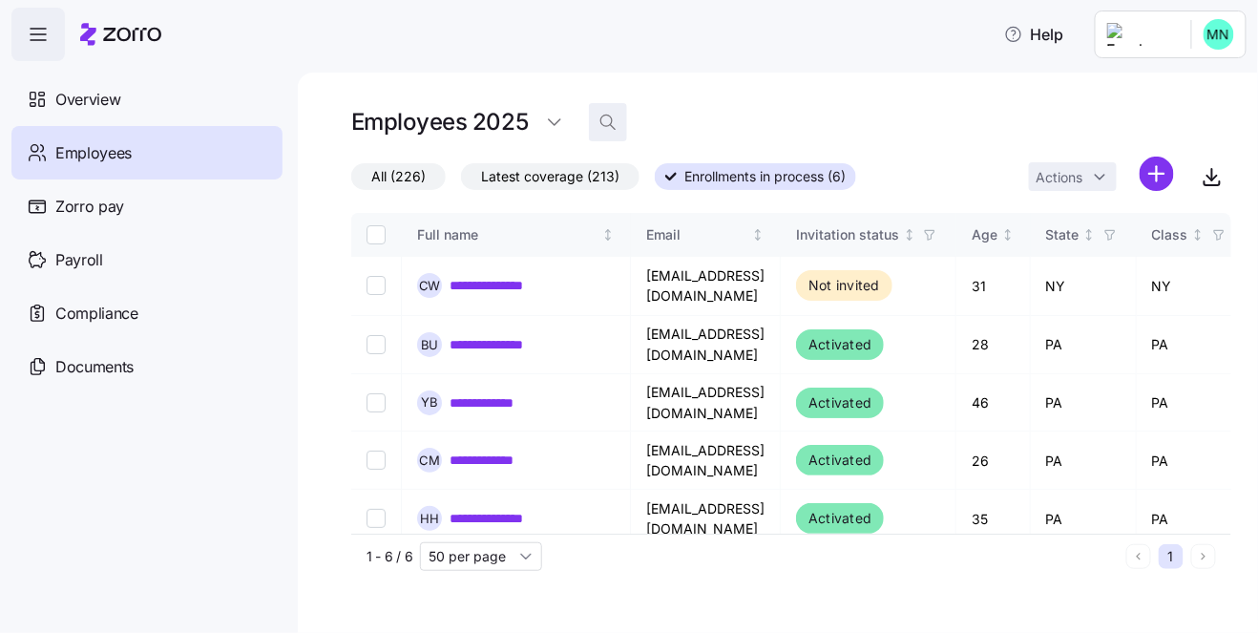
click at [611, 125] on icon "button" at bounding box center [613, 127] width 5 height 5
click at [644, 120] on input at bounding box center [780, 122] width 382 height 31
click at [424, 169] on span "All (226)" at bounding box center [398, 176] width 54 height 25
click at [351, 181] on input "All (226)" at bounding box center [351, 181] width 0 height 0
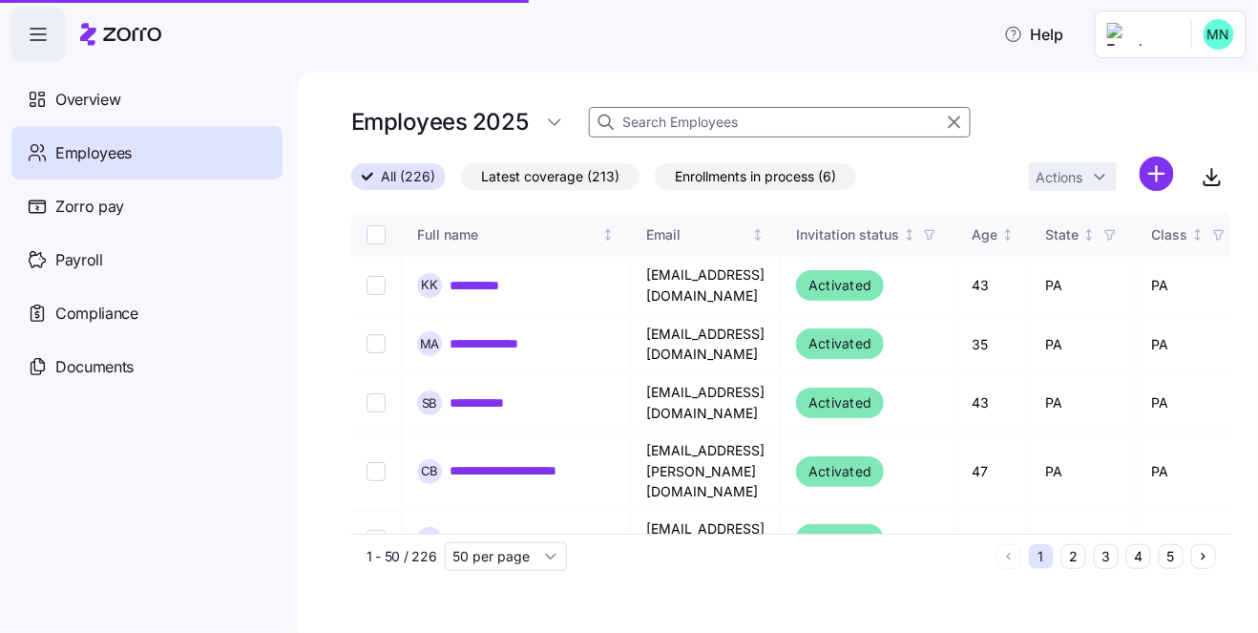
click at [651, 125] on input at bounding box center [780, 122] width 382 height 31
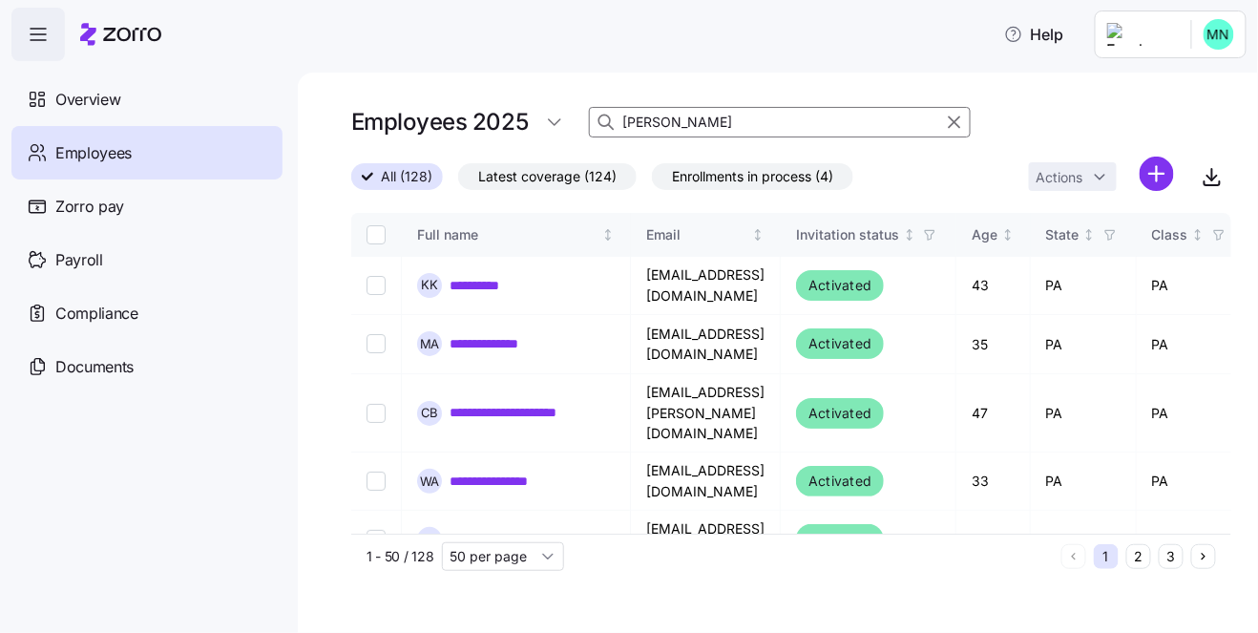
type input "[PERSON_NAME]"
click at [601, 122] on icon at bounding box center [605, 122] width 19 height 19
click at [602, 120] on icon at bounding box center [605, 122] width 19 height 19
click at [559, 127] on html "**********" at bounding box center [629, 310] width 1258 height 621
click at [571, 158] on div "2025" at bounding box center [567, 168] width 33 height 21
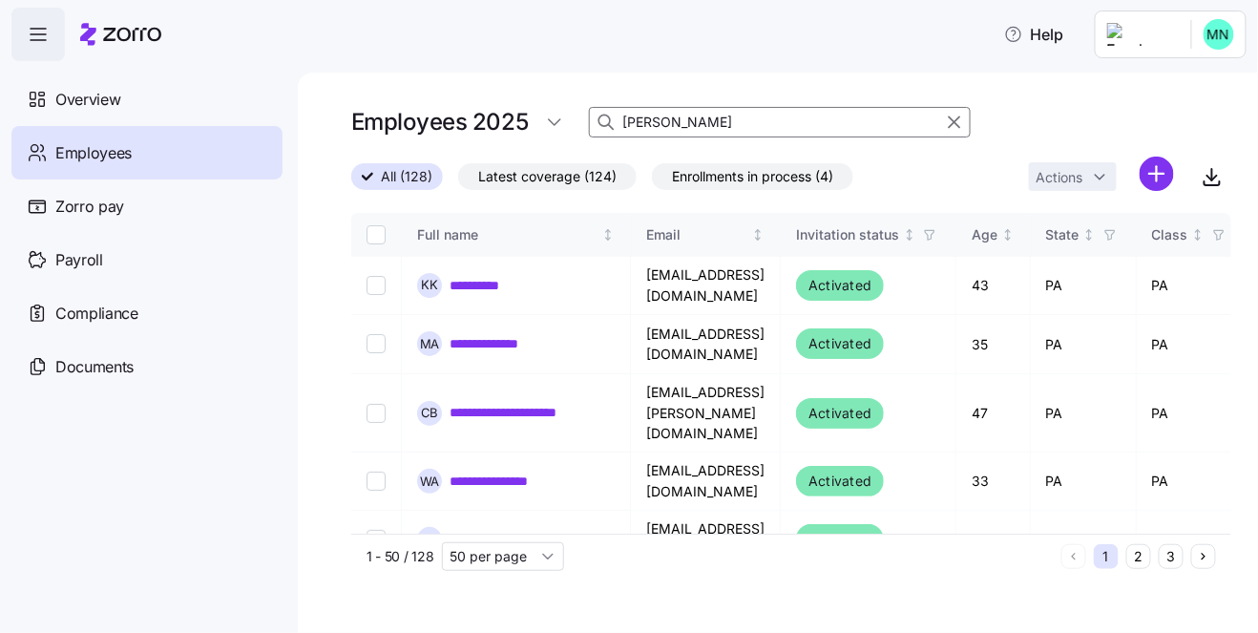
click at [690, 122] on input "[PERSON_NAME]" at bounding box center [780, 122] width 382 height 31
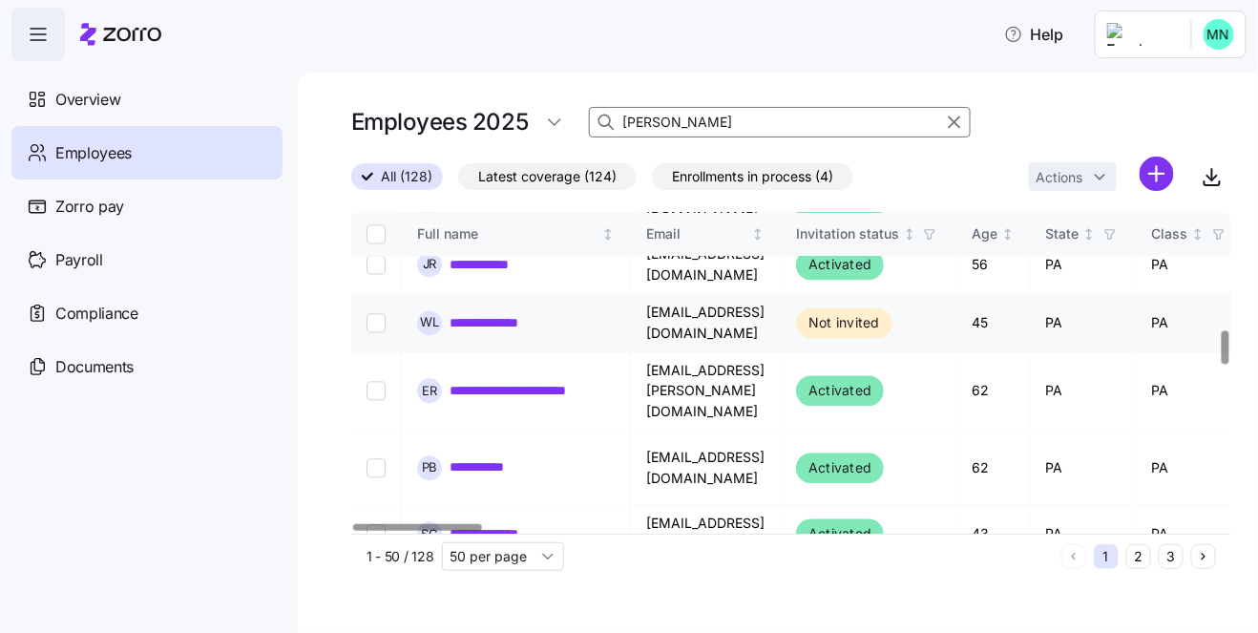
scroll to position [1119, 0]
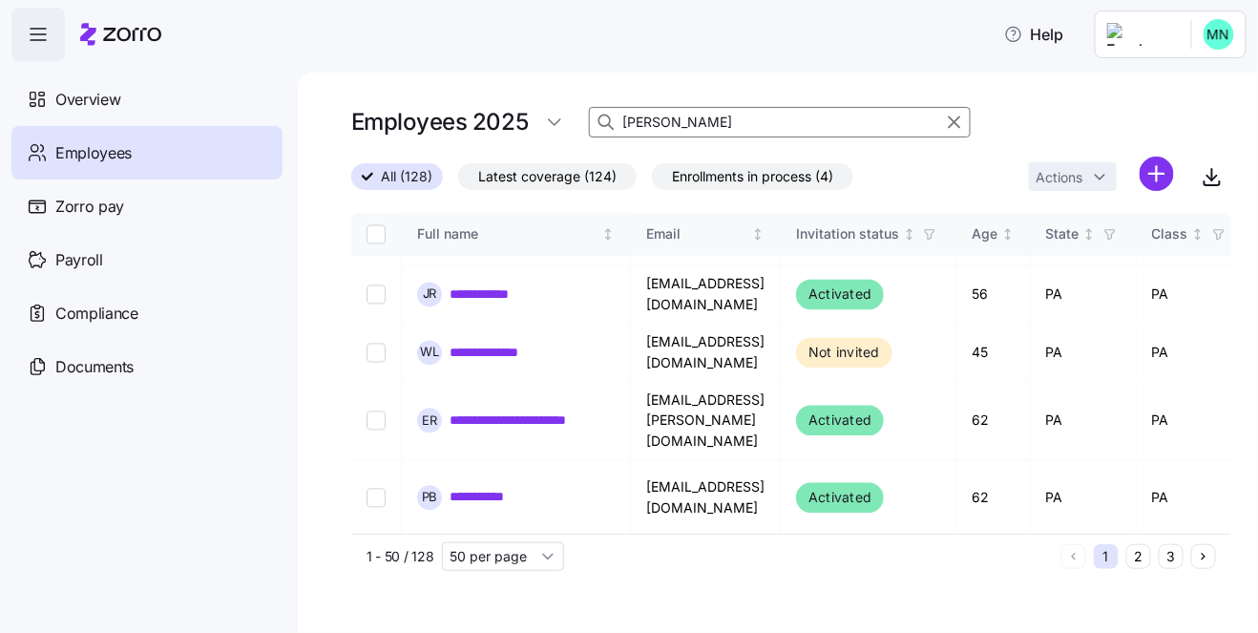
click at [930, 169] on div "All (128) Latest coverage (124) Enrollments in process (4) Actions" at bounding box center [791, 177] width 880 height 41
click at [539, 178] on span "Latest coverage (124)" at bounding box center [547, 176] width 138 height 25
click at [458, 181] on input "Latest coverage (124)" at bounding box center [458, 181] width 0 height 0
click at [420, 178] on span "All (128)" at bounding box center [397, 176] width 52 height 25
click at [351, 181] on input "All (128)" at bounding box center [351, 181] width 0 height 0
